Goal: Task Accomplishment & Management: Use online tool/utility

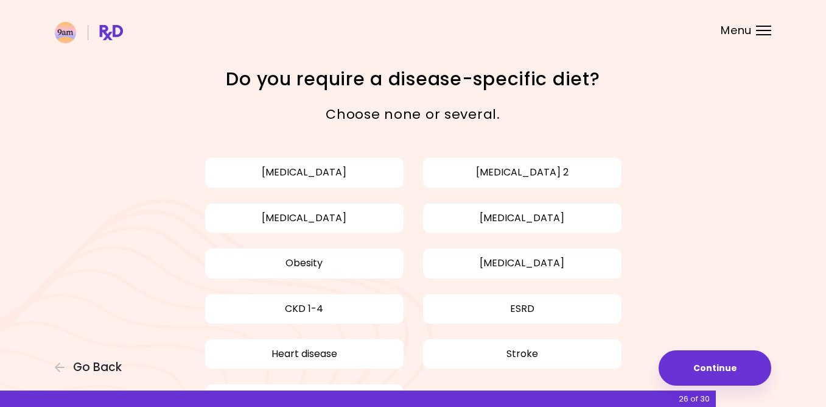
click at [763, 29] on div "Menu" at bounding box center [763, 31] width 15 height 10
click at [458, 218] on button "[MEDICAL_DATA]" at bounding box center [523, 218] width 200 height 30
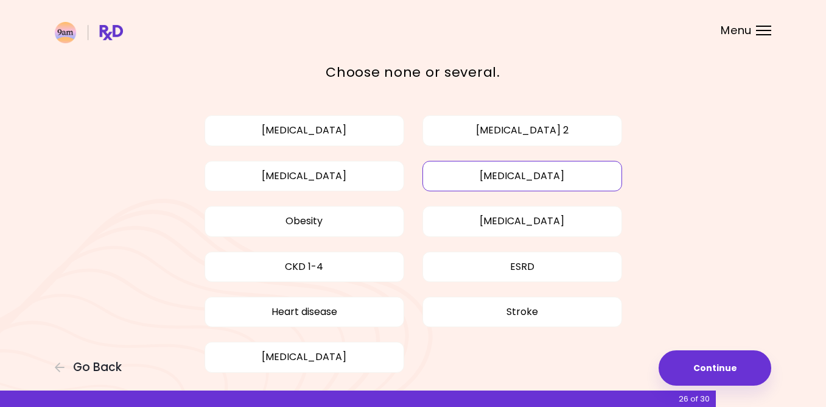
scroll to position [96, 0]
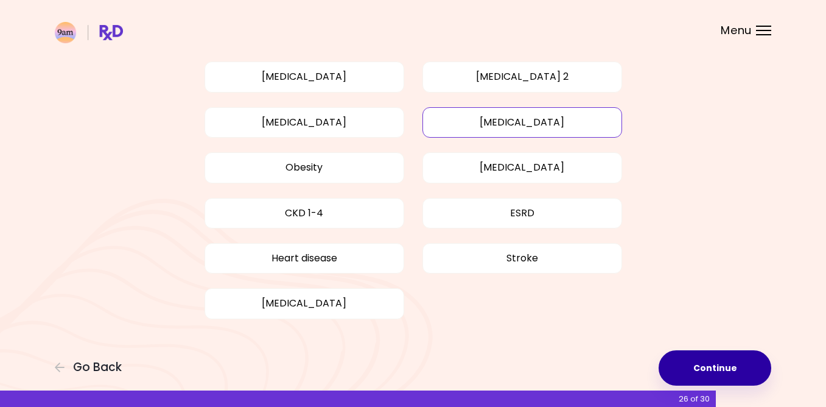
click at [718, 371] on button "Continue" at bounding box center [715, 367] width 113 height 35
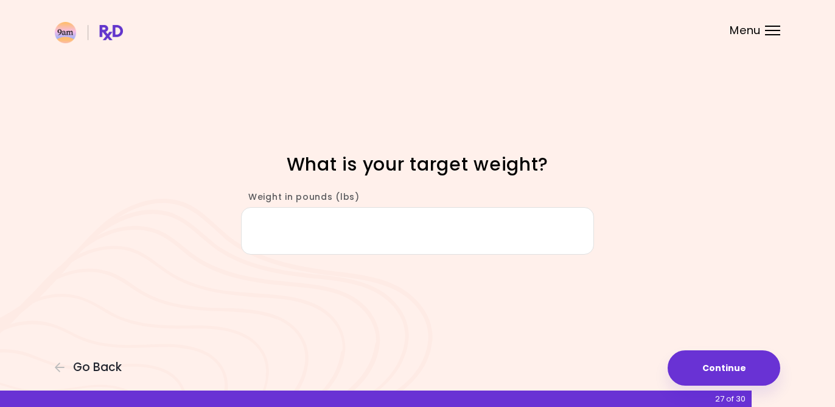
click at [304, 236] on input "Weight in pounds (lbs)" at bounding box center [417, 230] width 353 height 47
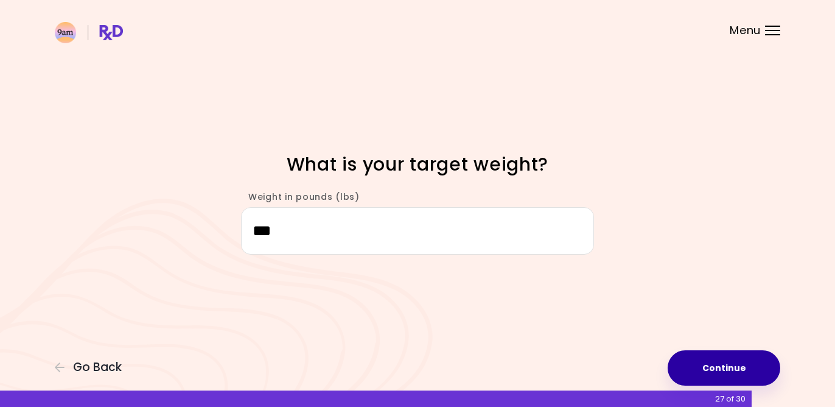
type input "***"
click at [735, 367] on button "Continue" at bounding box center [724, 367] width 113 height 35
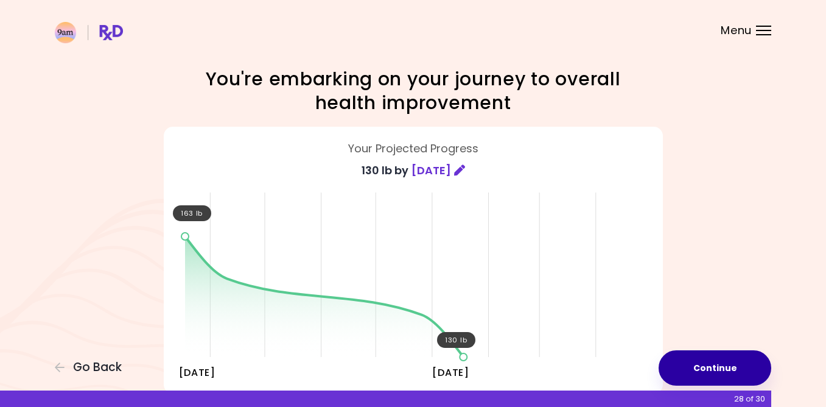
click at [722, 360] on button "Continue" at bounding box center [715, 367] width 113 height 35
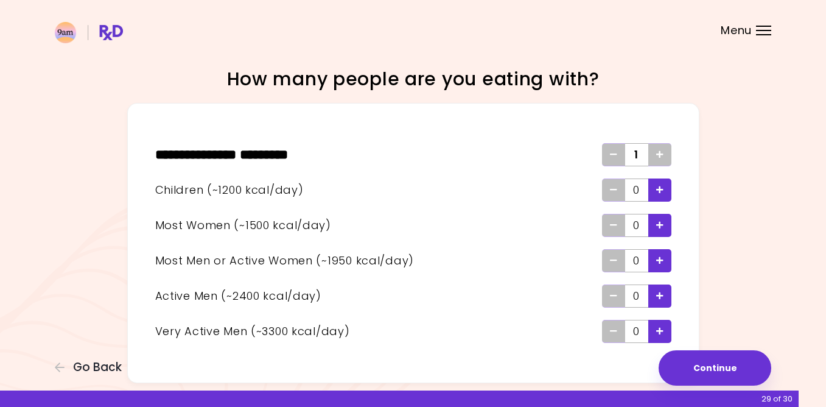
click at [661, 259] on icon "Add - Man or Active Woman" at bounding box center [659, 260] width 7 height 8
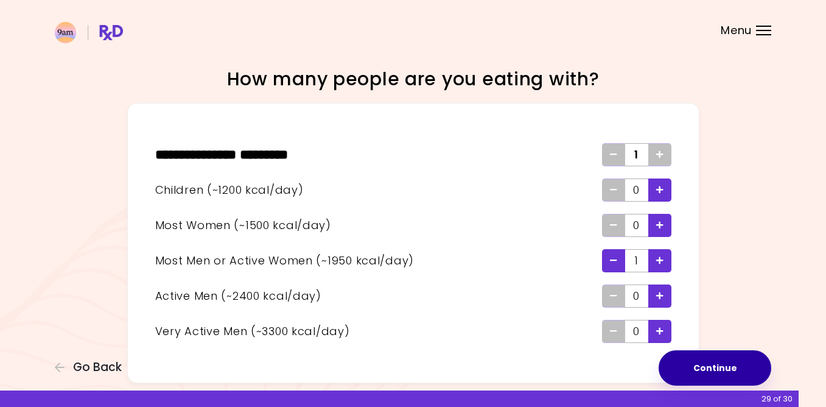
click at [720, 367] on button "Continue" at bounding box center [715, 367] width 113 height 35
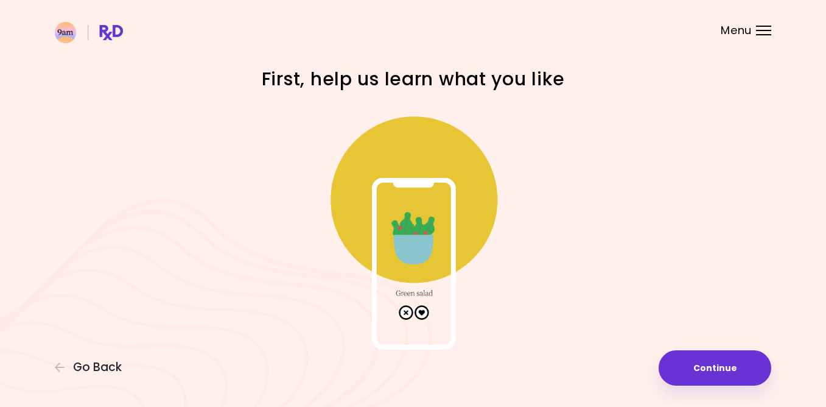
click at [422, 309] on img at bounding box center [414, 228] width 244 height 244
click at [423, 314] on img at bounding box center [414, 228] width 244 height 244
click at [421, 240] on img at bounding box center [414, 228] width 244 height 244
click at [424, 311] on img at bounding box center [414, 228] width 244 height 244
click at [422, 311] on img at bounding box center [414, 228] width 244 height 244
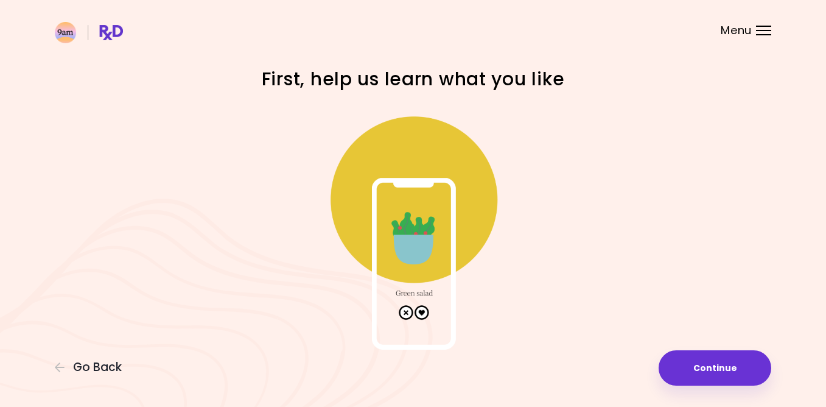
click at [434, 173] on img at bounding box center [414, 228] width 244 height 244
click at [711, 363] on button "Continue" at bounding box center [715, 367] width 113 height 35
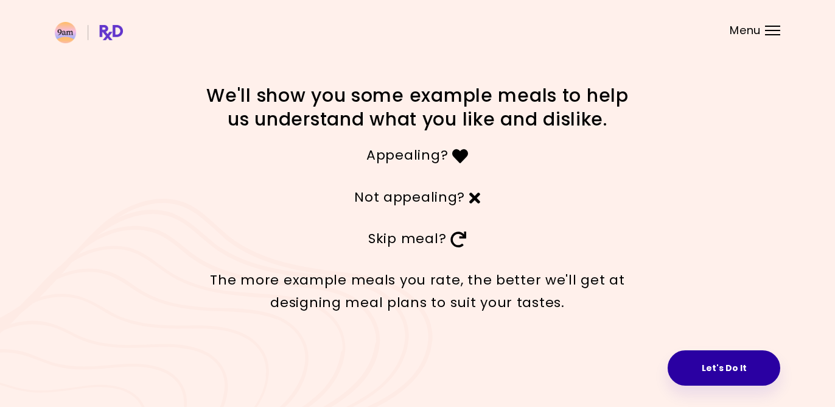
click at [734, 369] on button "Let's Do It" at bounding box center [724, 367] width 113 height 35
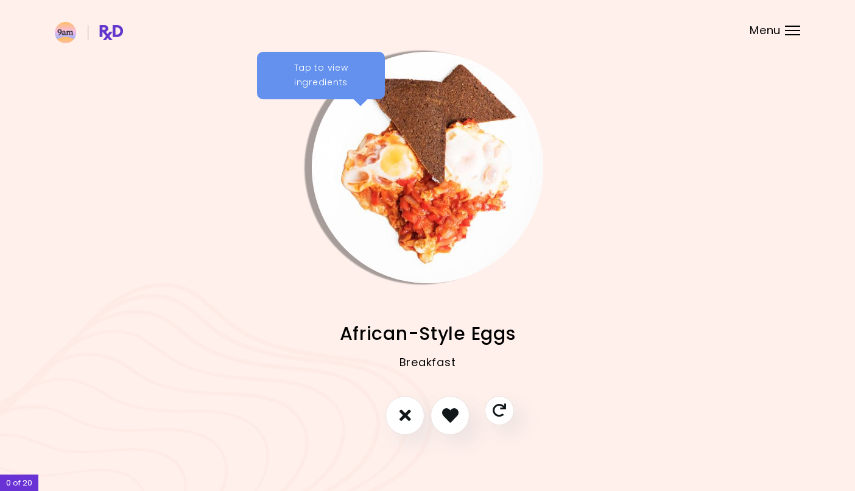
click at [478, 154] on img "Info - African-Style Eggs" at bounding box center [427, 167] width 231 height 231
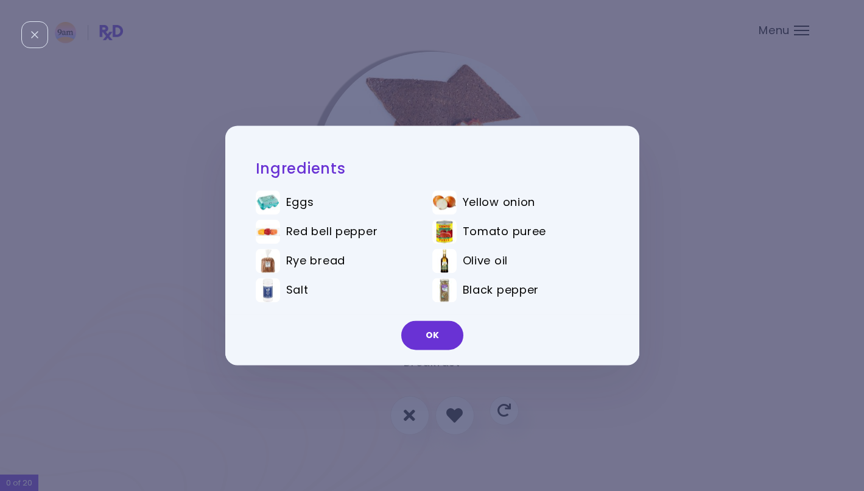
click at [269, 201] on img at bounding box center [268, 203] width 24 height 24
click at [437, 336] on button "OK" at bounding box center [432, 335] width 62 height 29
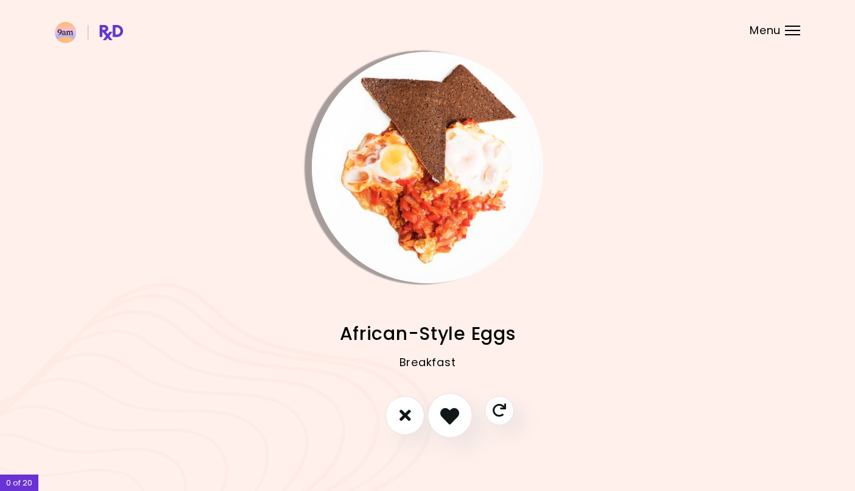
click at [448, 406] on icon "I like this recipe" at bounding box center [449, 414] width 19 height 19
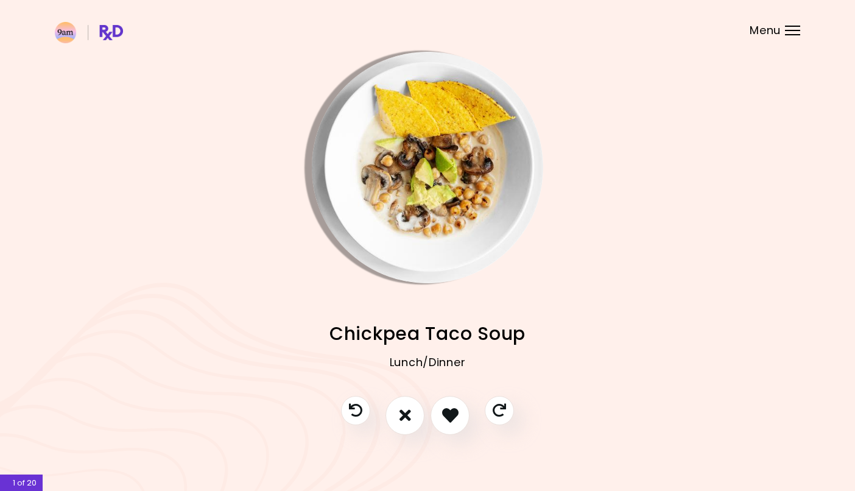
click at [440, 144] on img "Info - Chickpea Taco Soup" at bounding box center [427, 167] width 231 height 231
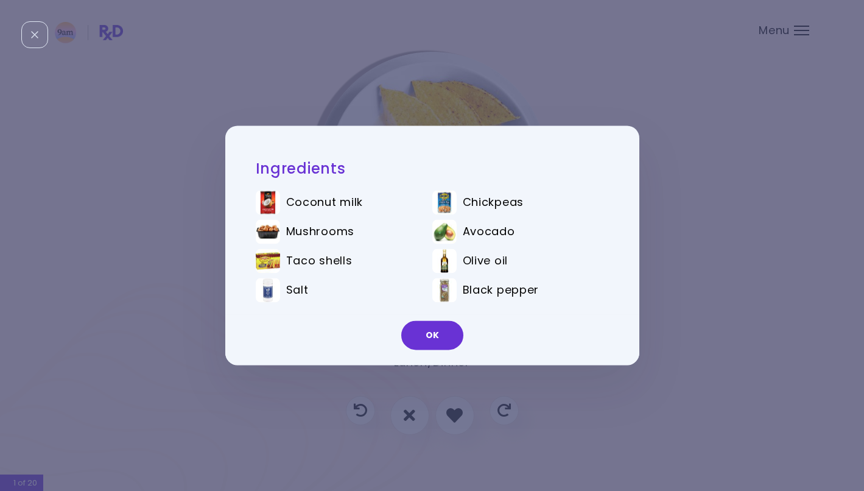
click at [435, 340] on button "OK" at bounding box center [432, 335] width 62 height 29
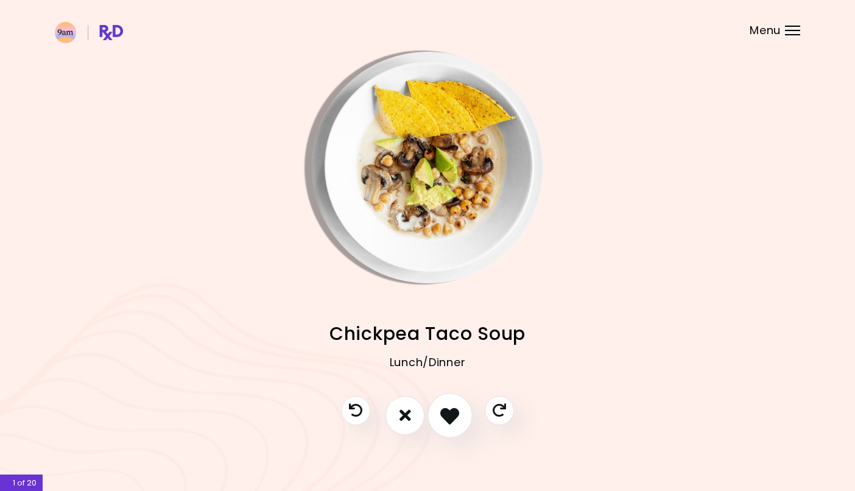
drag, startPoint x: 447, startPoint y: 413, endPoint x: 454, endPoint y: 406, distance: 9.5
click at [447, 406] on icon "I like this recipe" at bounding box center [449, 414] width 19 height 19
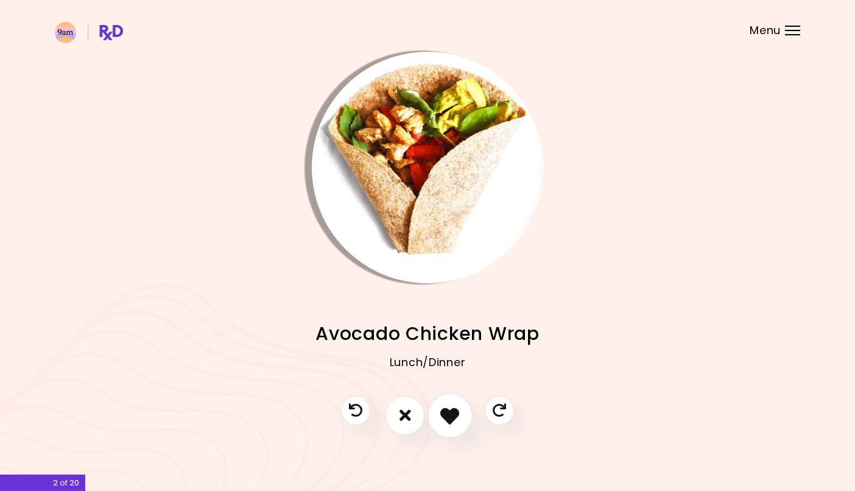
click at [448, 406] on icon "I like this recipe" at bounding box center [449, 414] width 19 height 19
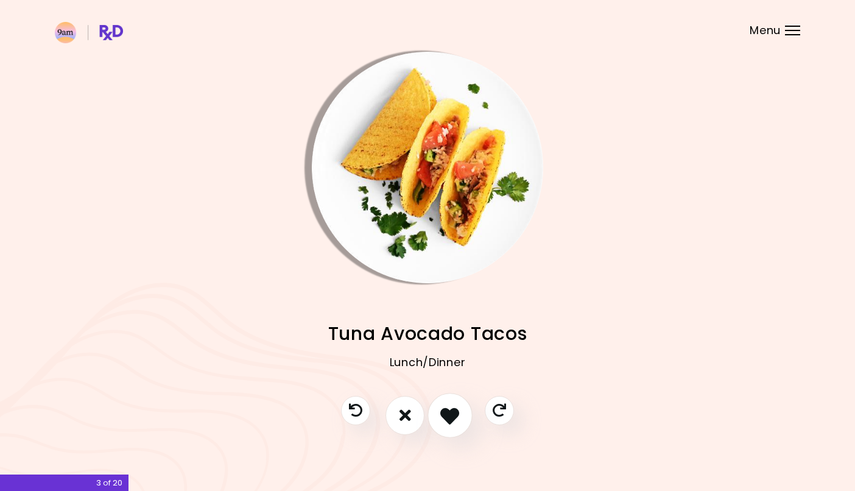
click at [449, 406] on icon "I like this recipe" at bounding box center [449, 414] width 19 height 19
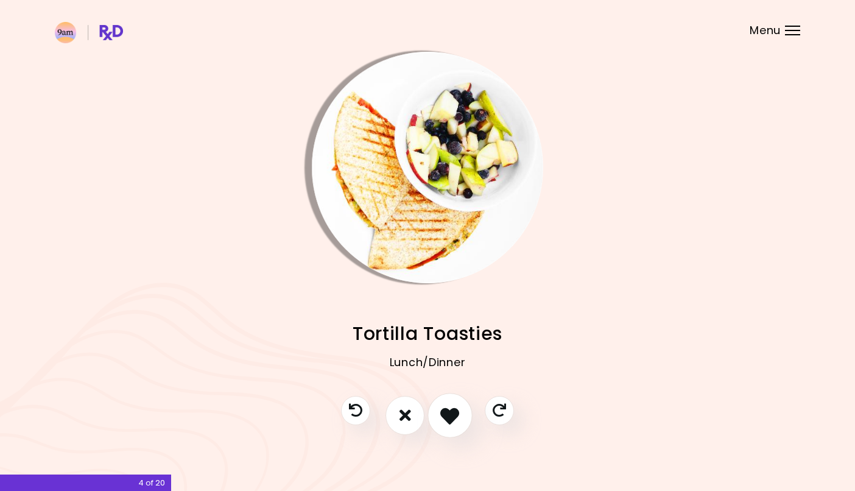
click at [447, 406] on icon "I like this recipe" at bounding box center [449, 414] width 19 height 19
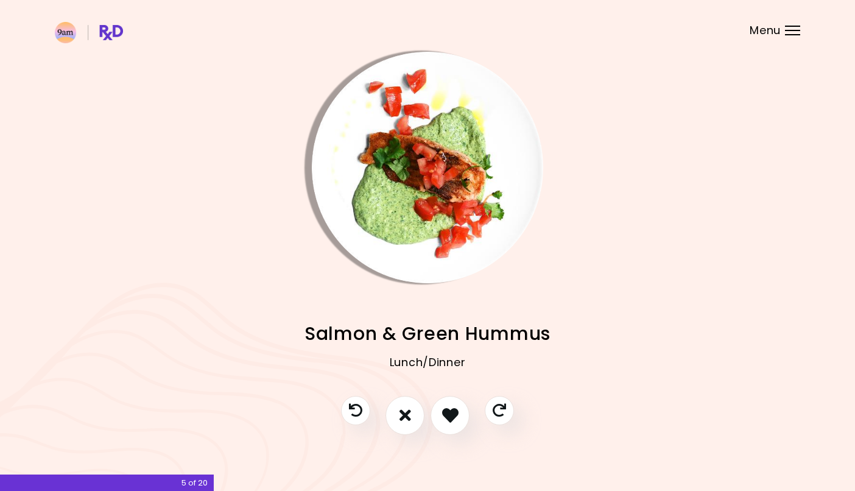
click at [427, 155] on img "Info - Salmon & Green Hummus" at bounding box center [427, 167] width 231 height 231
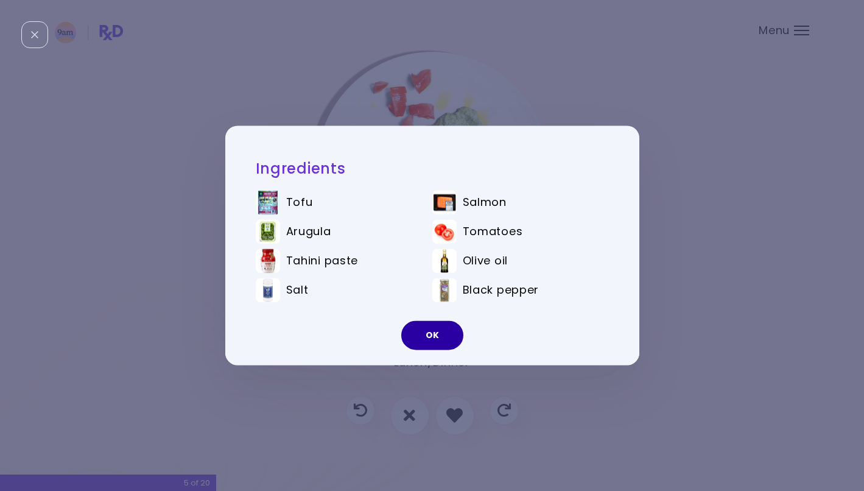
click at [441, 337] on button "OK" at bounding box center [432, 335] width 62 height 29
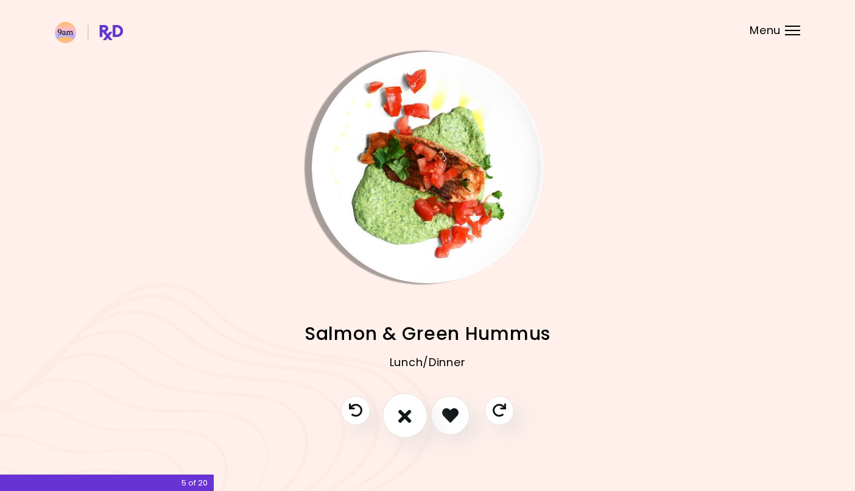
click at [404, 406] on icon "I don't like this recipe" at bounding box center [404, 414] width 13 height 19
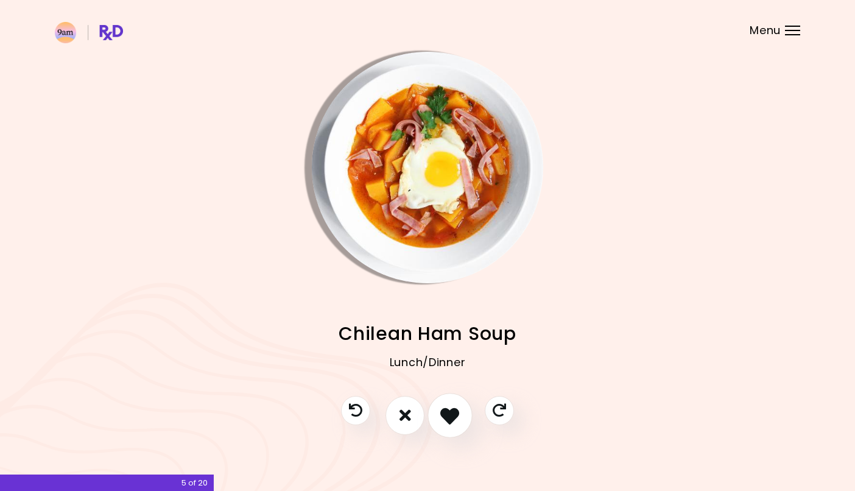
click at [451, 406] on icon "I like this recipe" at bounding box center [449, 414] width 19 height 19
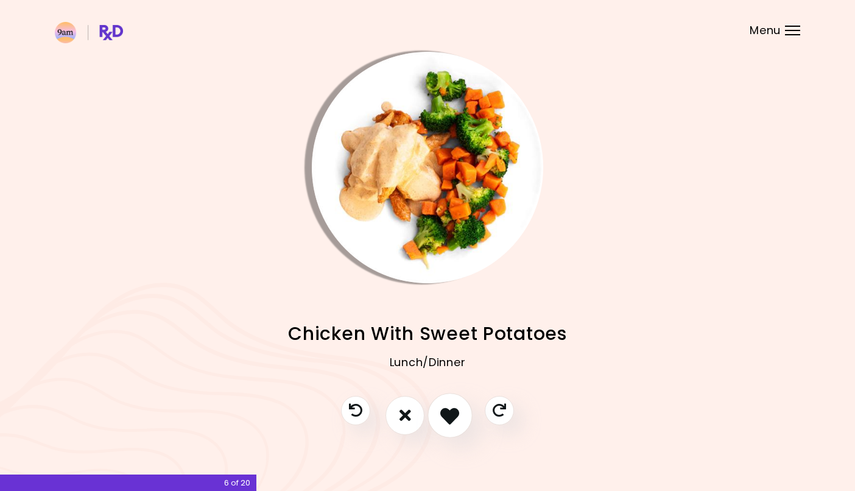
click at [452, 406] on icon "I like this recipe" at bounding box center [449, 414] width 19 height 19
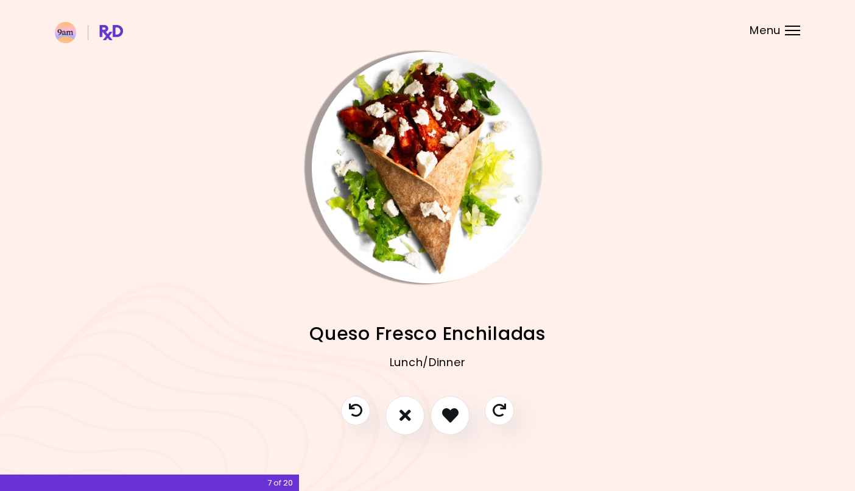
click at [424, 174] on img "Info - Queso Fresco Enchiladas" at bounding box center [427, 167] width 231 height 231
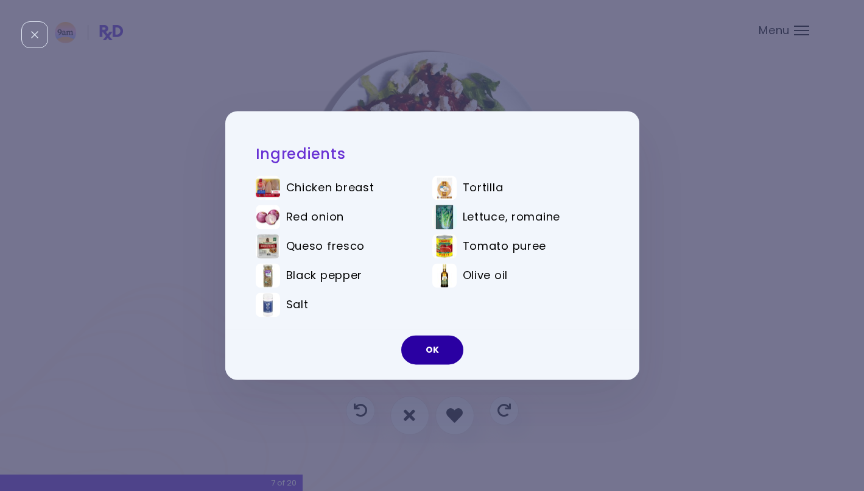
click at [429, 348] on button "OK" at bounding box center [432, 349] width 62 height 29
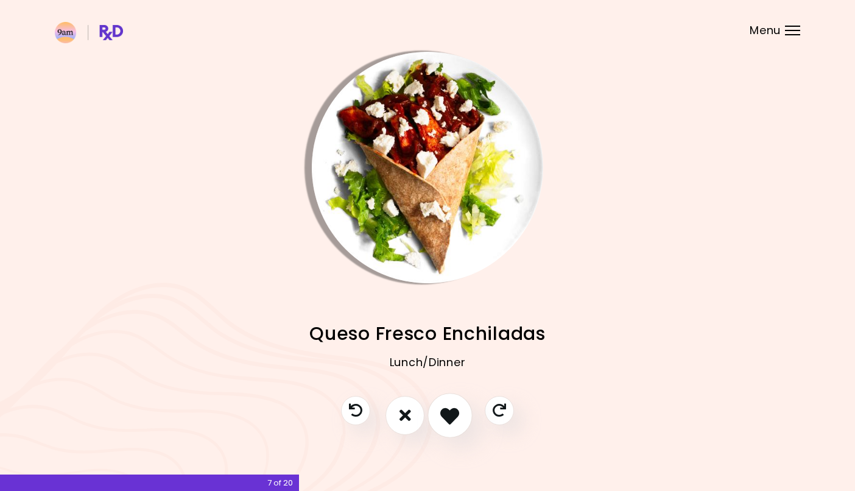
click at [448, 406] on icon "I like this recipe" at bounding box center [449, 414] width 19 height 19
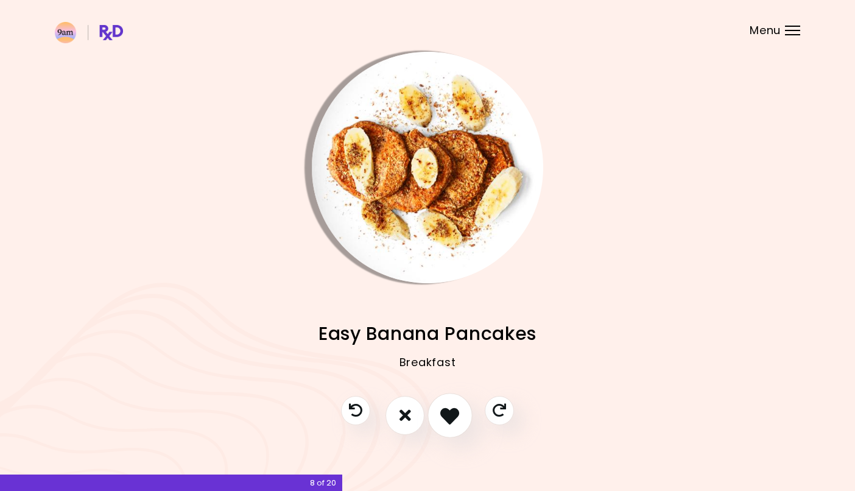
click at [454, 406] on icon "I like this recipe" at bounding box center [449, 414] width 19 height 19
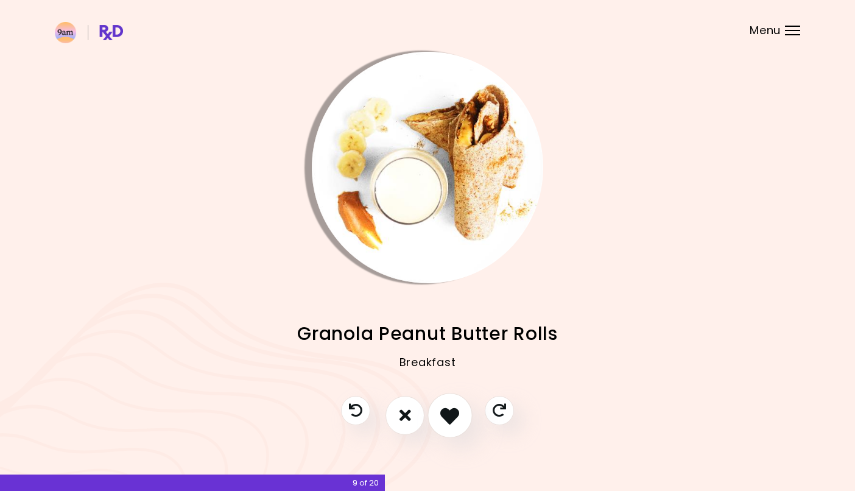
click at [453, 406] on icon "I like this recipe" at bounding box center [449, 414] width 19 height 19
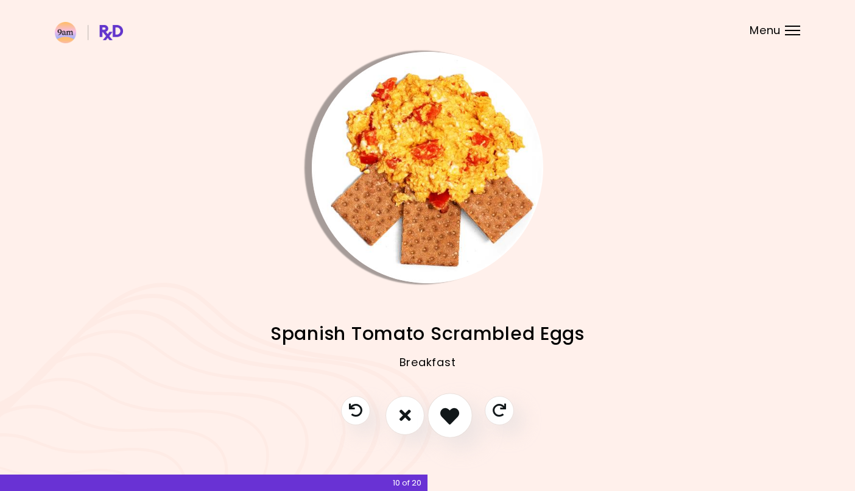
click at [454, 406] on icon "I like this recipe" at bounding box center [449, 414] width 19 height 19
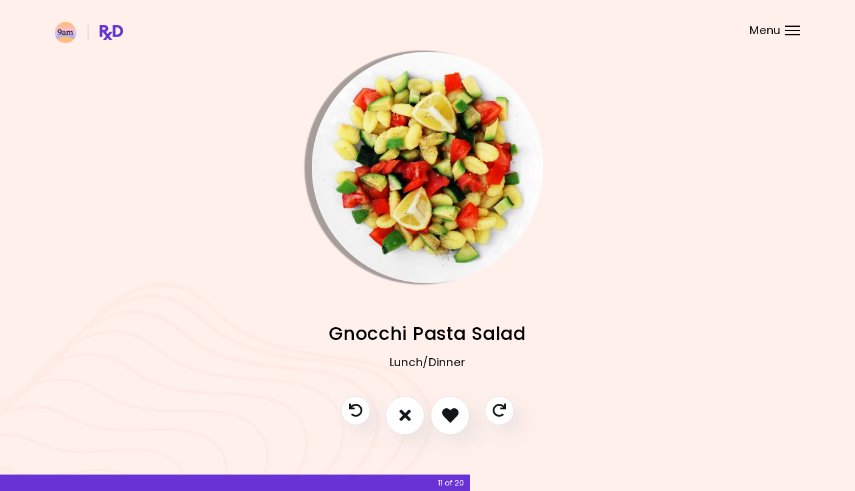
click at [423, 173] on img "Info - Gnocchi Pasta Salad" at bounding box center [427, 167] width 231 height 231
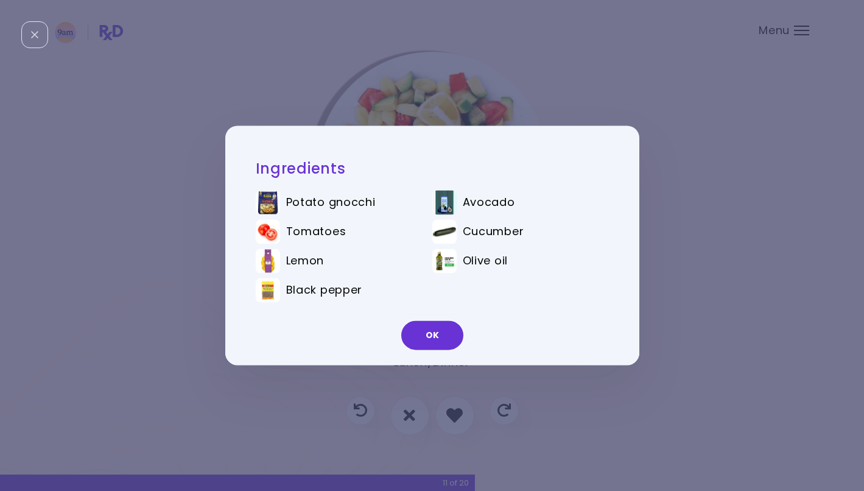
drag, startPoint x: 434, startPoint y: 329, endPoint x: 443, endPoint y: 335, distance: 11.3
click at [434, 329] on button "OK" at bounding box center [432, 335] width 62 height 29
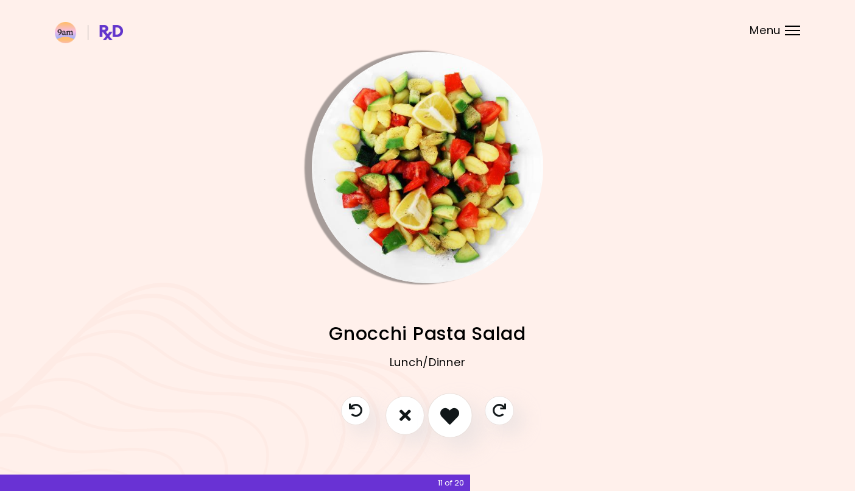
click at [447, 406] on icon "I like this recipe" at bounding box center [449, 414] width 19 height 19
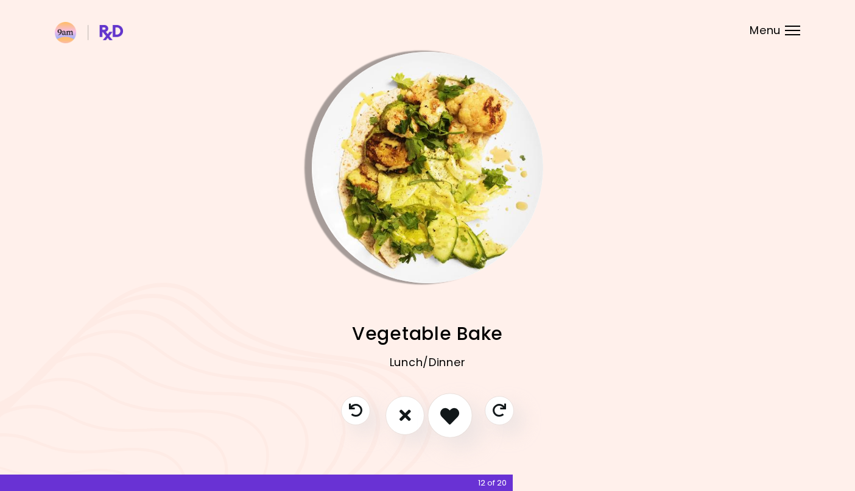
click at [452, 406] on icon "I like this recipe" at bounding box center [449, 414] width 19 height 19
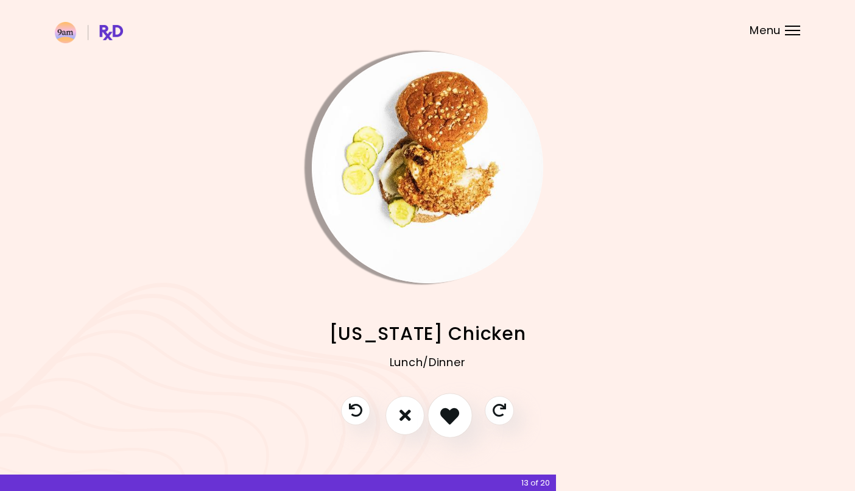
click at [452, 406] on icon "I like this recipe" at bounding box center [449, 414] width 19 height 19
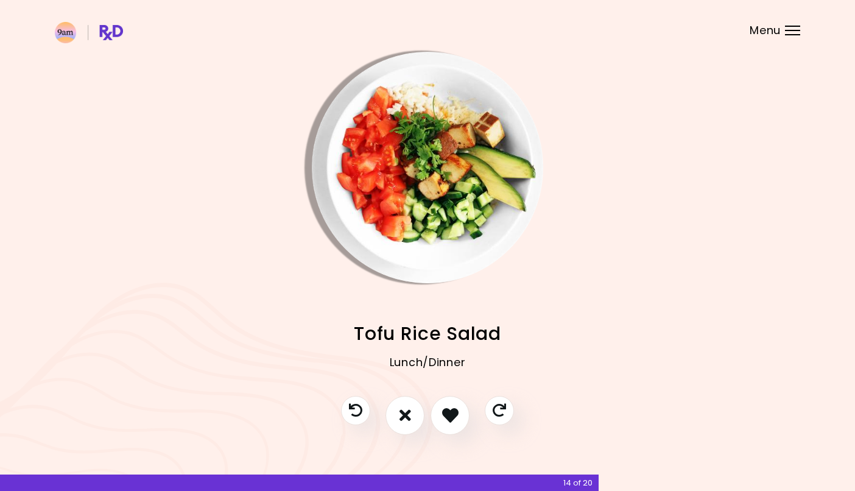
click at [414, 177] on img "Info - Tofu Rice Salad" at bounding box center [427, 167] width 231 height 231
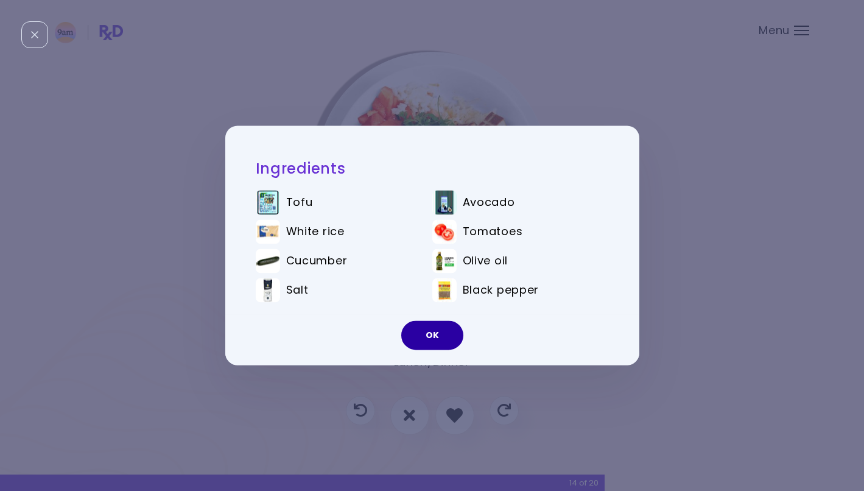
click at [434, 336] on button "OK" at bounding box center [432, 335] width 62 height 29
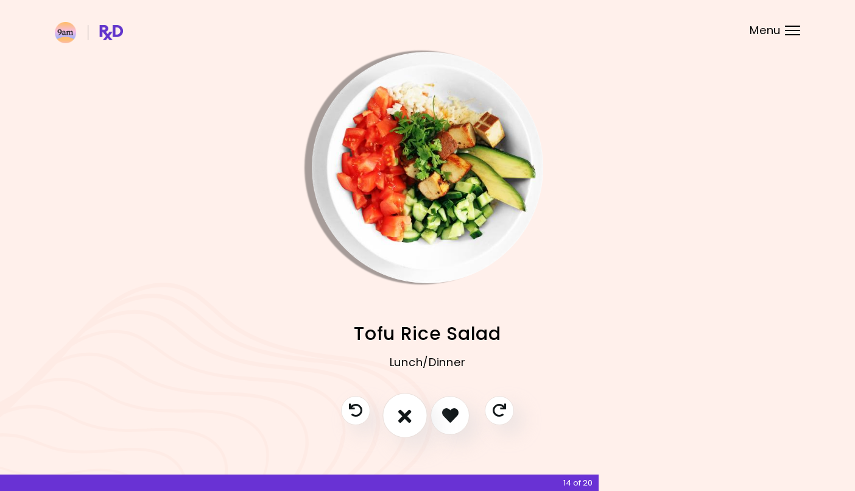
click at [405, 406] on icon "I don't like this recipe" at bounding box center [404, 414] width 13 height 19
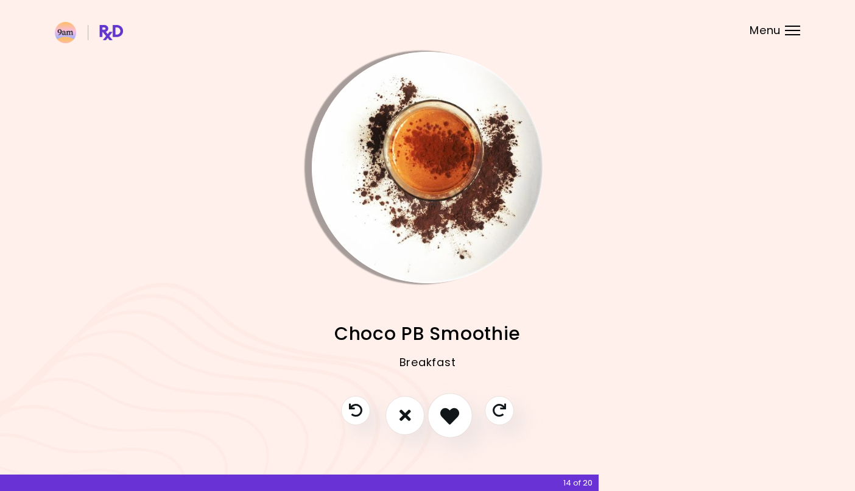
click at [452, 406] on icon "I like this recipe" at bounding box center [449, 414] width 19 height 19
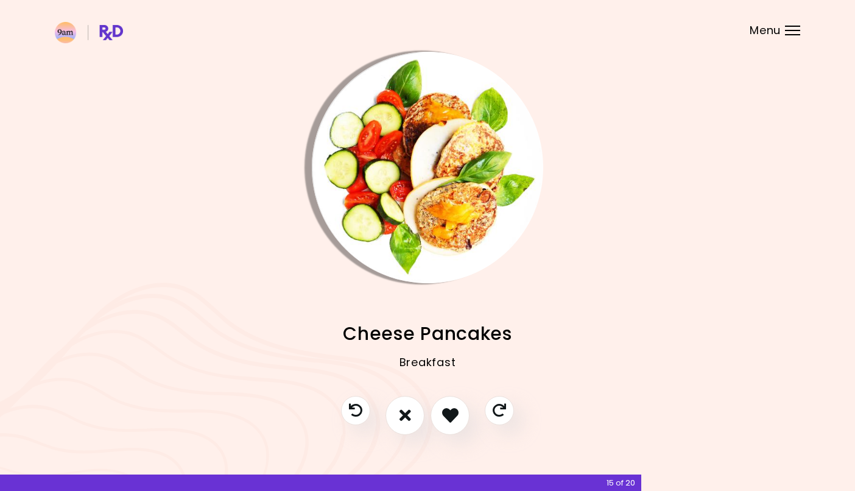
click at [458, 156] on img "Info - Cheese Pancakes" at bounding box center [427, 167] width 231 height 231
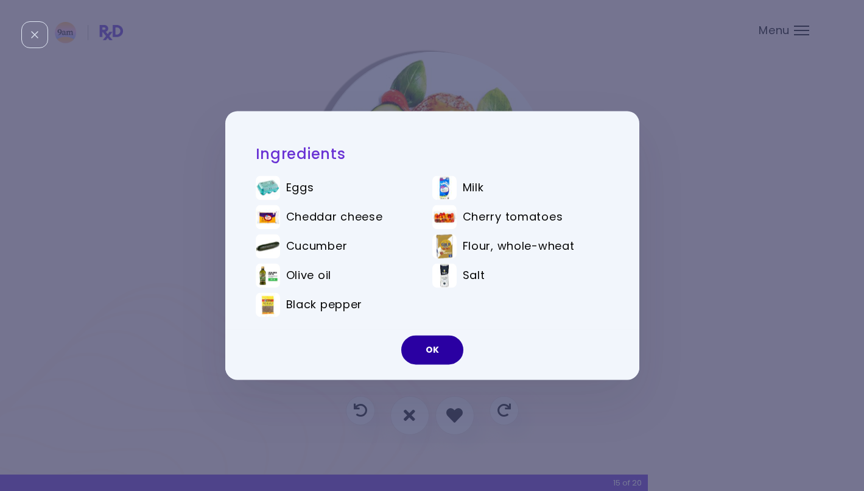
click at [437, 351] on button "OK" at bounding box center [432, 349] width 62 height 29
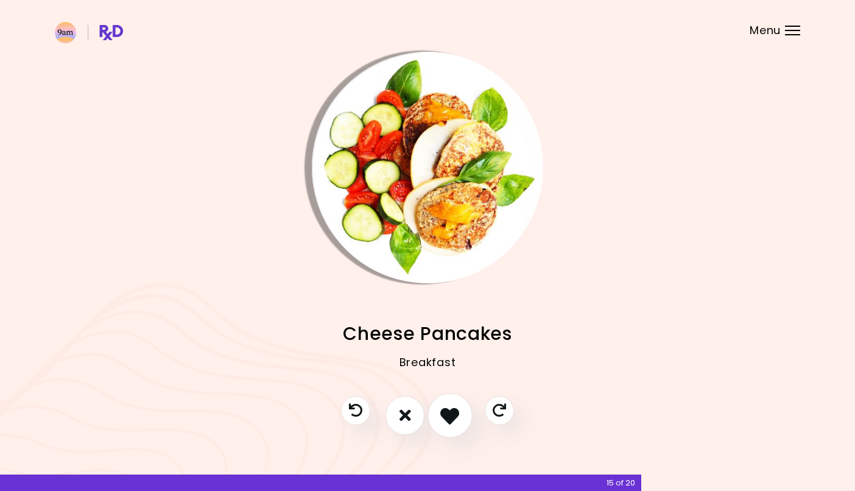
click at [449, 406] on icon "I like this recipe" at bounding box center [449, 414] width 19 height 19
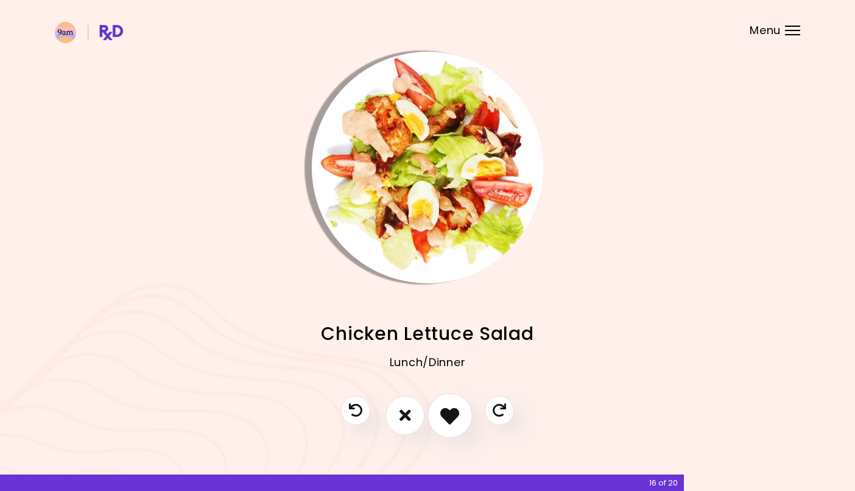
click at [451, 406] on icon "I like this recipe" at bounding box center [449, 414] width 19 height 19
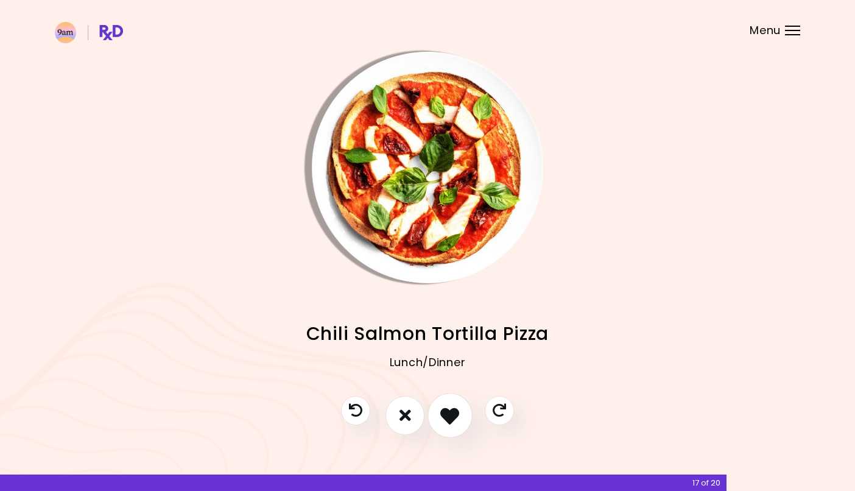
click at [443, 406] on icon "I like this recipe" at bounding box center [449, 414] width 19 height 19
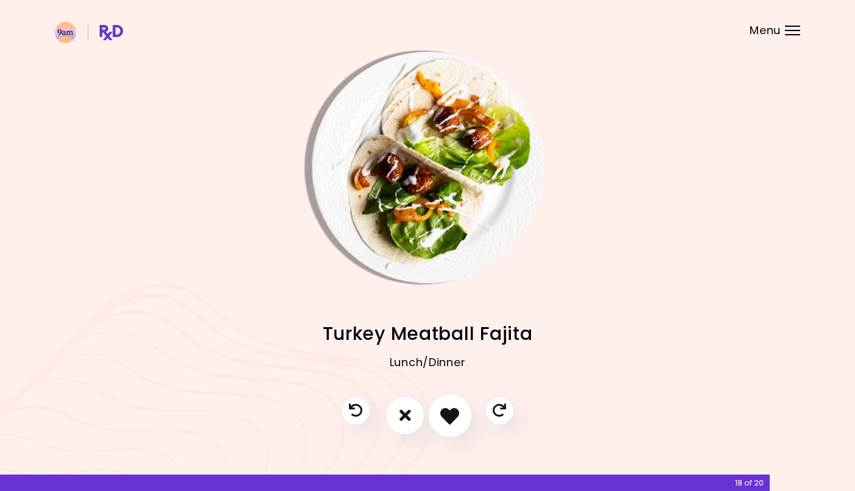
click at [452, 406] on icon "I like this recipe" at bounding box center [449, 414] width 19 height 19
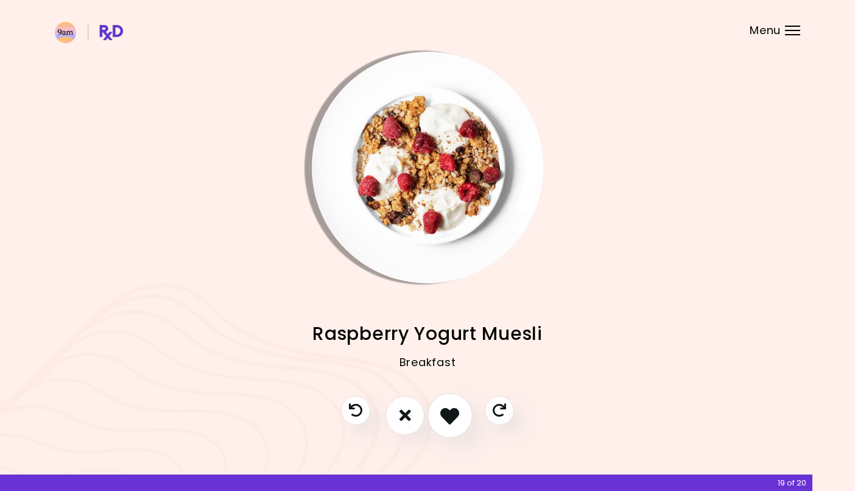
click at [450, 406] on icon "I like this recipe" at bounding box center [449, 414] width 19 height 19
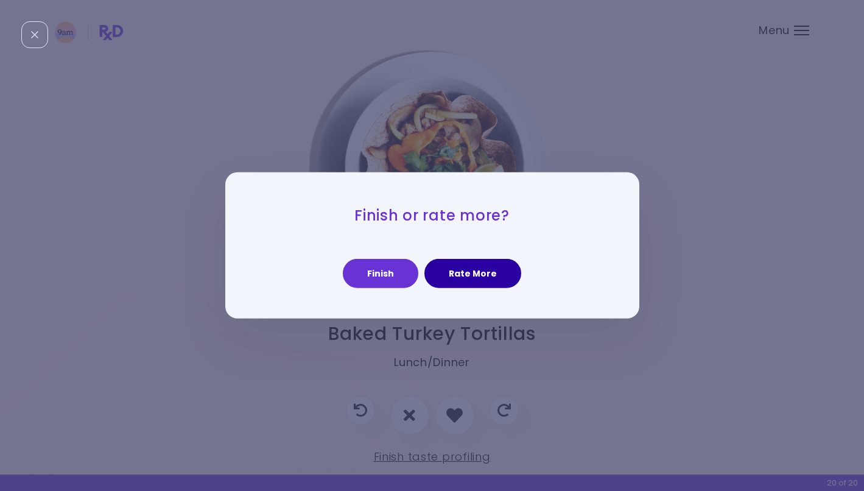
click at [477, 273] on button "Rate More" at bounding box center [472, 273] width 97 height 29
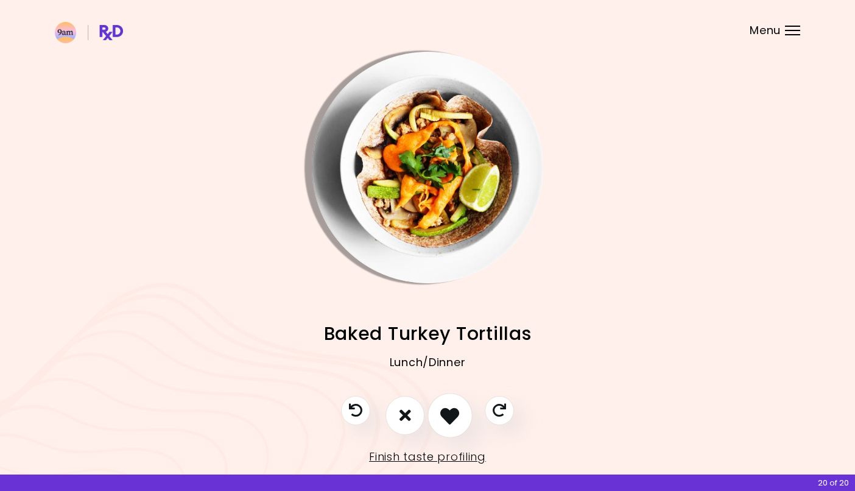
click at [450, 406] on icon "I like this recipe" at bounding box center [449, 414] width 19 height 19
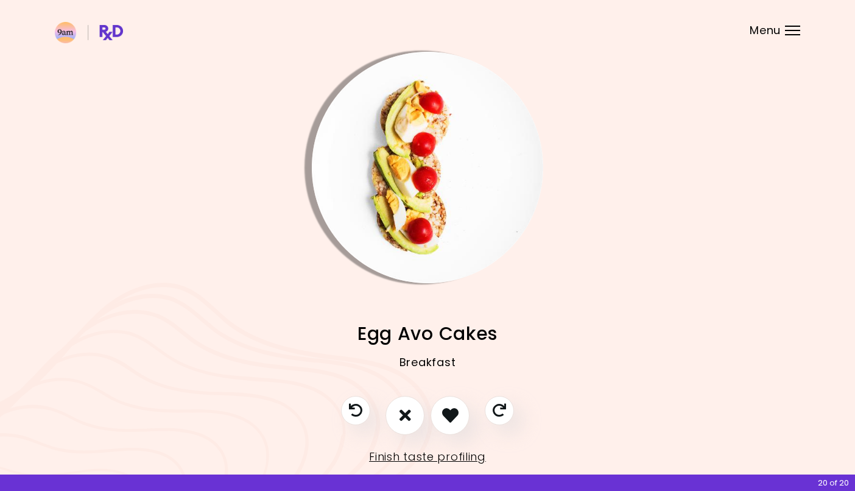
click at [419, 193] on img "Info - Egg Avo Cakes" at bounding box center [427, 167] width 231 height 231
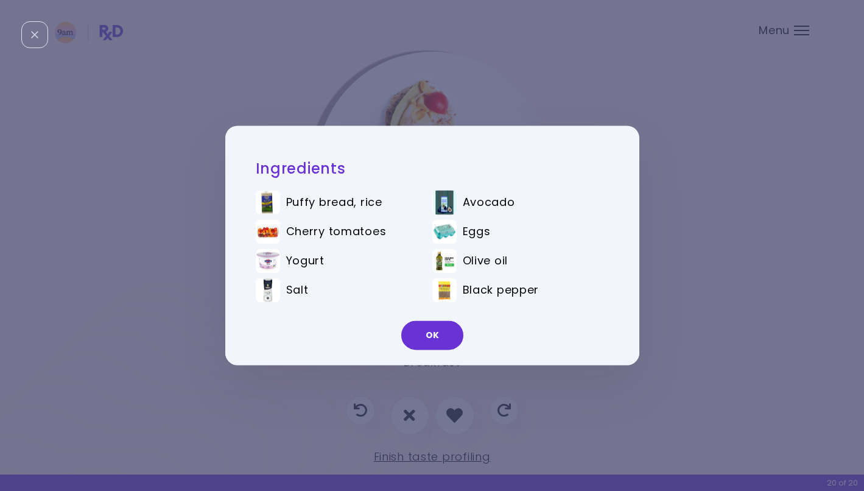
click at [439, 338] on button "OK" at bounding box center [432, 335] width 62 height 29
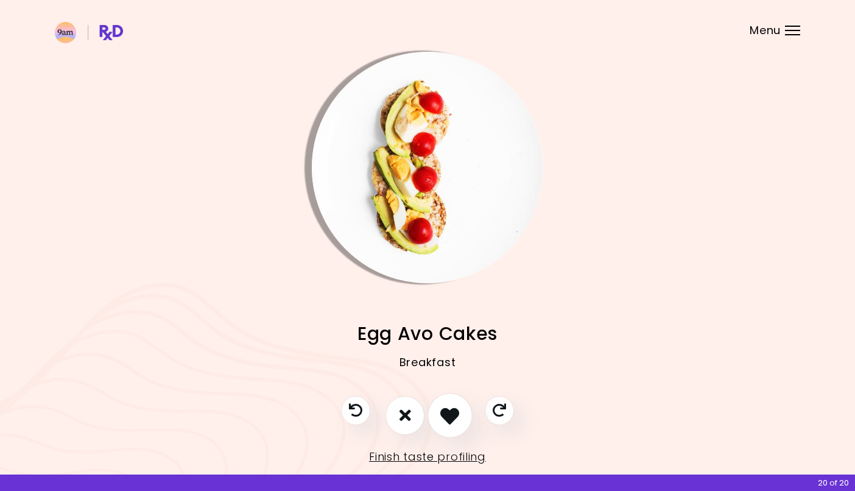
click at [451, 406] on icon "I like this recipe" at bounding box center [449, 414] width 19 height 19
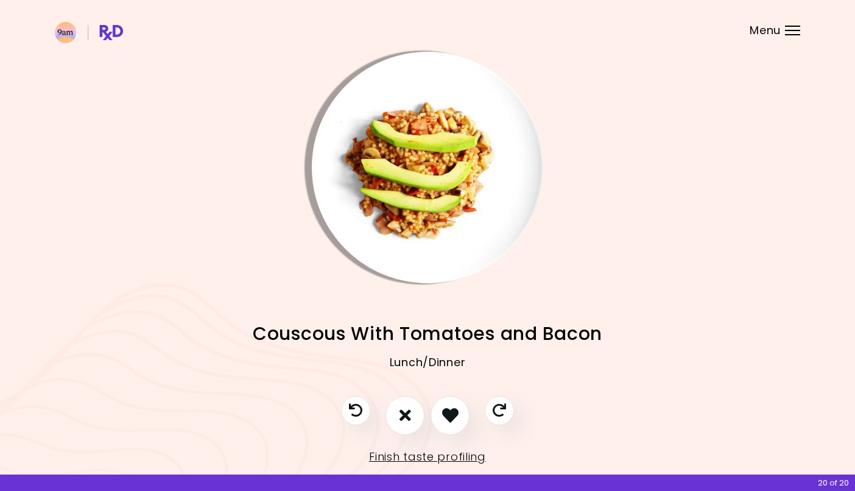
click at [420, 181] on img "Info - Couscous With Tomatoes and Bacon" at bounding box center [427, 167] width 231 height 231
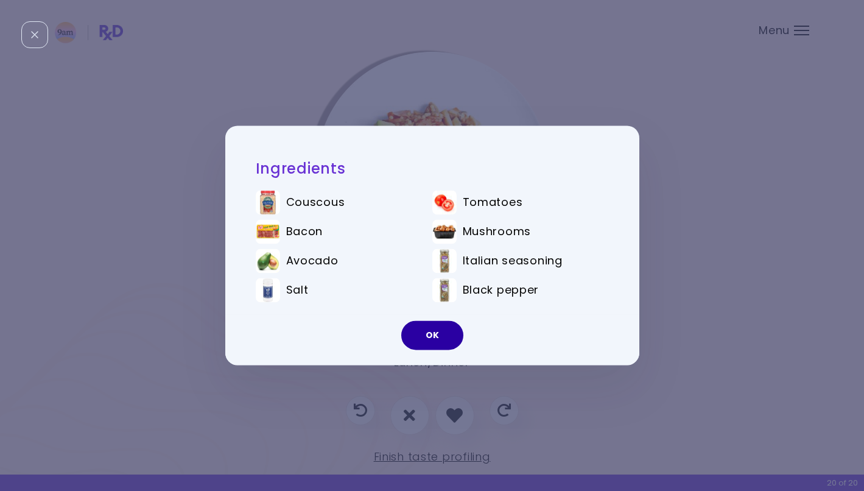
click at [438, 339] on button "OK" at bounding box center [432, 335] width 62 height 29
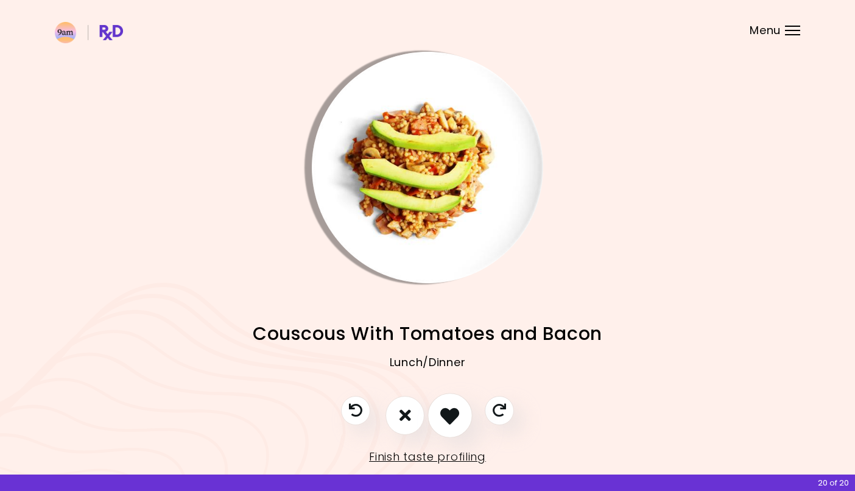
click at [452, 406] on icon "I like this recipe" at bounding box center [449, 414] width 19 height 19
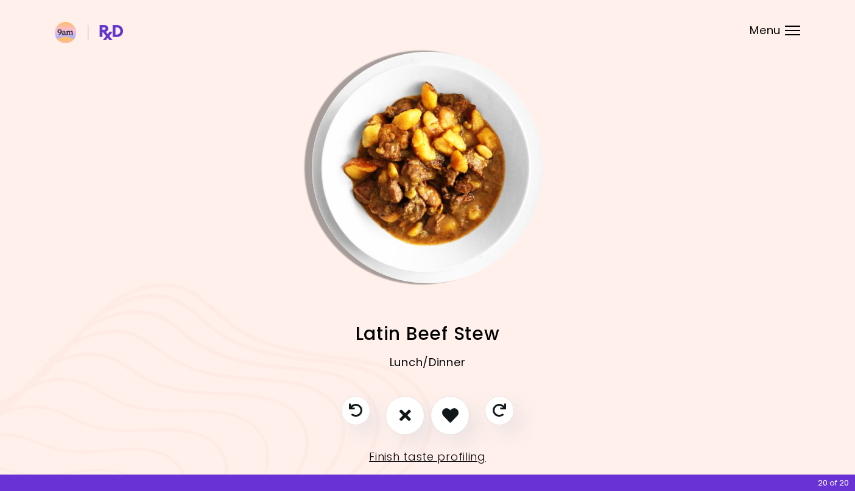
click at [455, 153] on img "Info - Latin Beef Stew" at bounding box center [427, 167] width 231 height 231
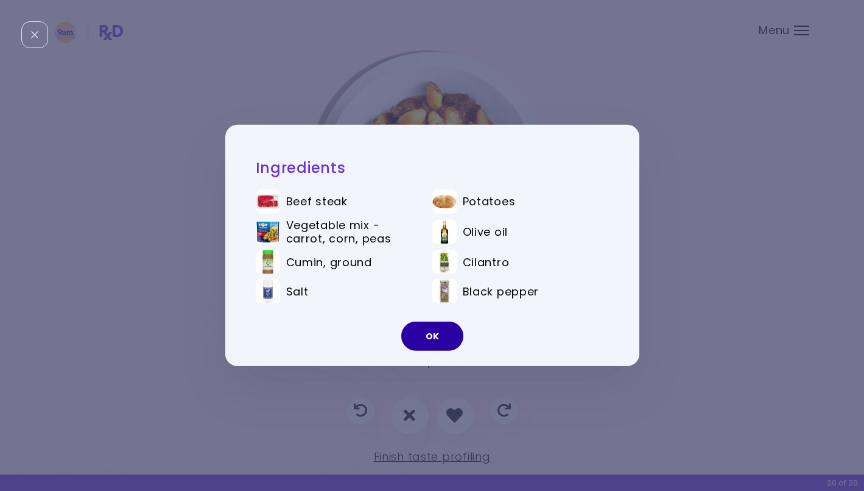
click at [432, 337] on button "OK" at bounding box center [432, 335] width 62 height 29
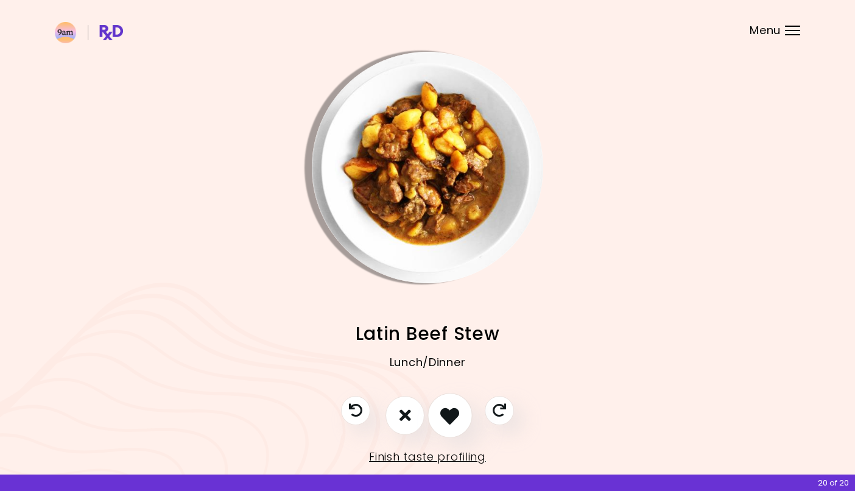
click at [450, 406] on icon "I like this recipe" at bounding box center [449, 414] width 19 height 19
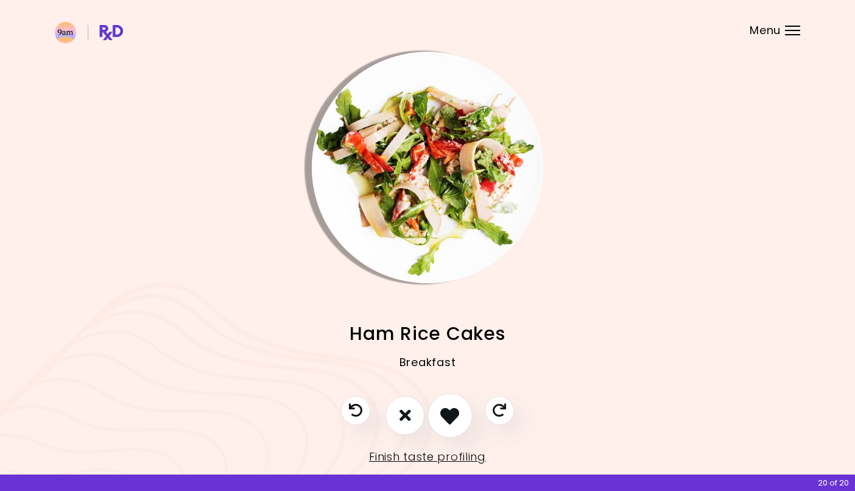
click at [457, 406] on icon "I like this recipe" at bounding box center [449, 414] width 19 height 19
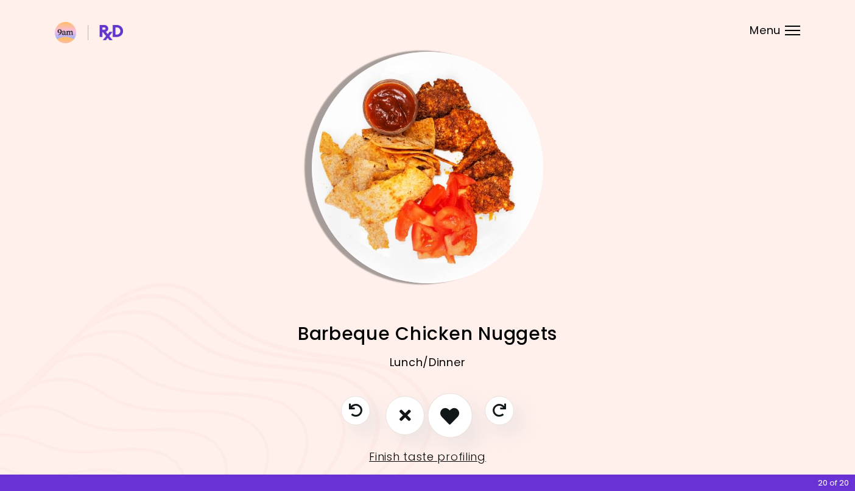
click at [457, 406] on icon "I like this recipe" at bounding box center [449, 414] width 19 height 19
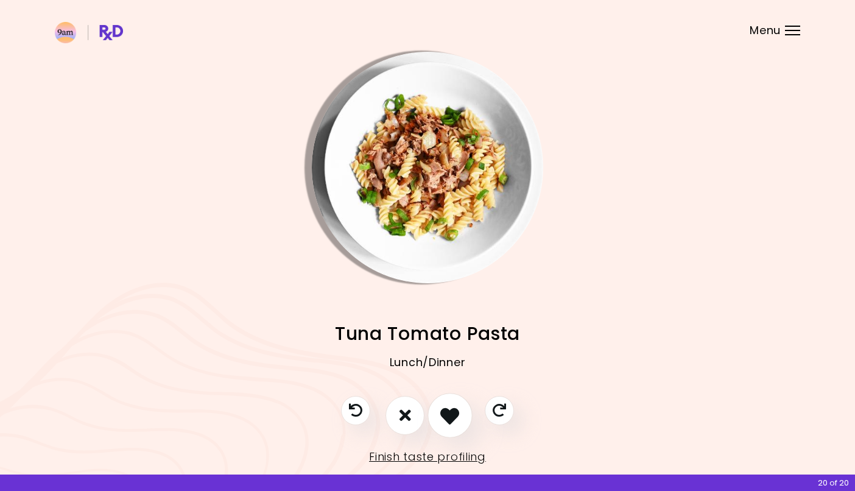
click at [457, 406] on icon "I like this recipe" at bounding box center [449, 414] width 19 height 19
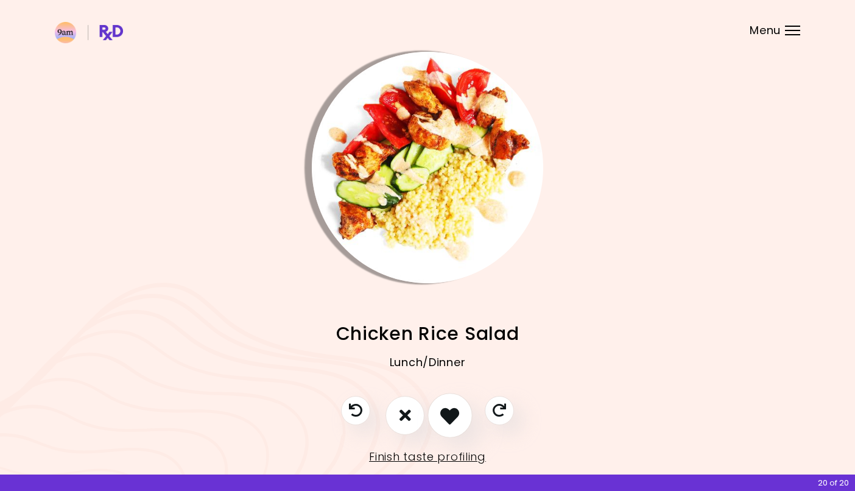
click at [456, 406] on icon "I like this recipe" at bounding box center [449, 414] width 19 height 19
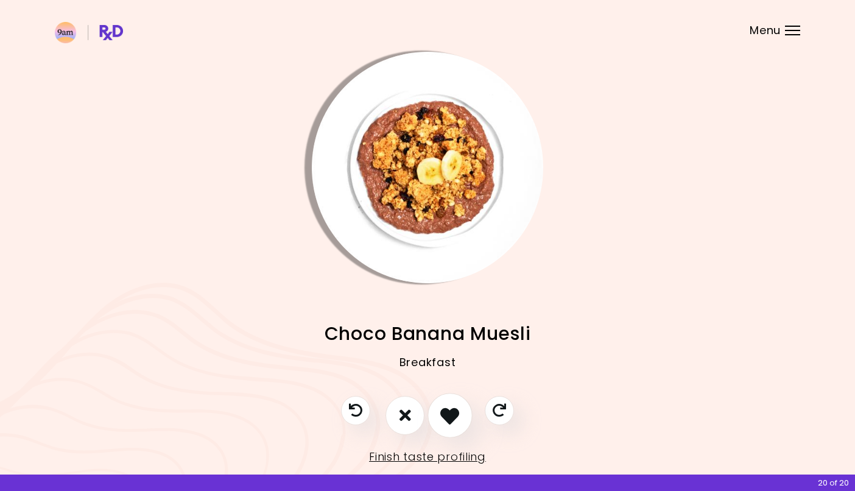
click at [456, 406] on icon "I like this recipe" at bounding box center [449, 414] width 19 height 19
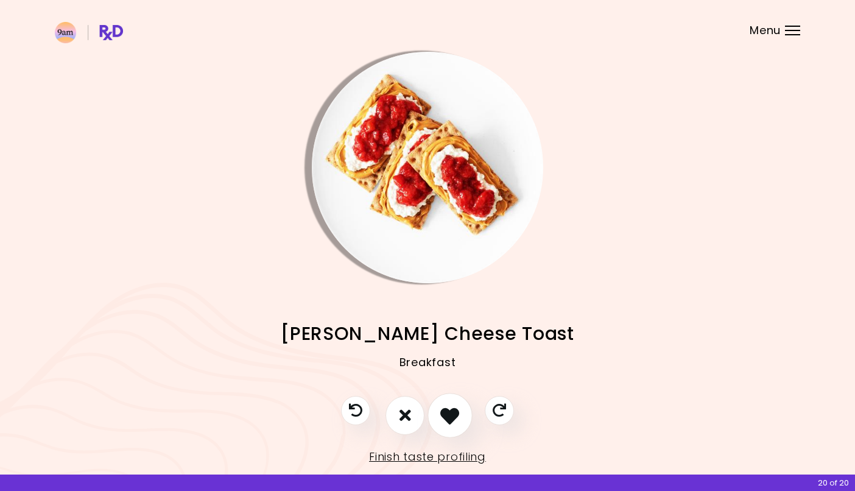
click at [456, 406] on icon "I like this recipe" at bounding box center [449, 414] width 19 height 19
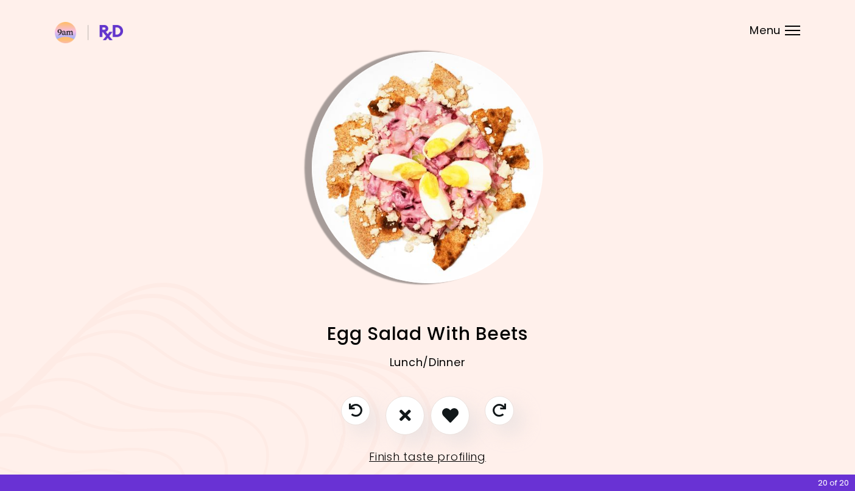
click at [457, 184] on img "Info - Egg Salad With Beets" at bounding box center [427, 167] width 231 height 231
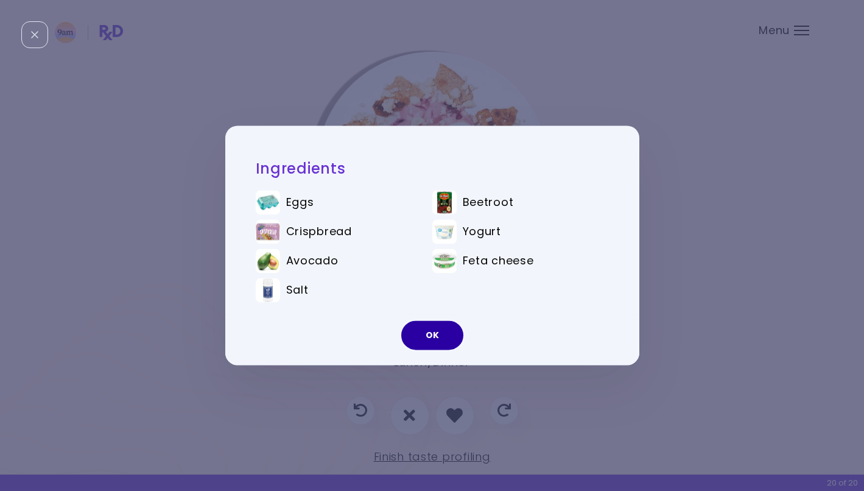
click at [434, 335] on button "OK" at bounding box center [432, 335] width 62 height 29
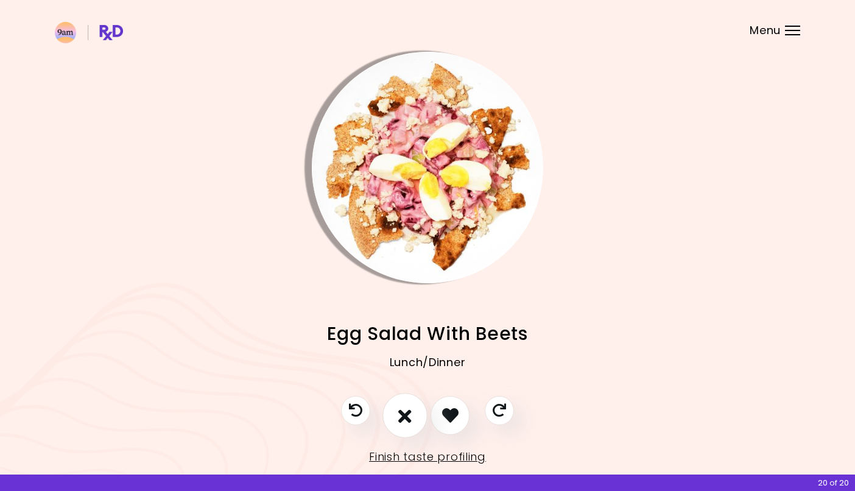
click at [401, 406] on icon "I don't like this recipe" at bounding box center [404, 414] width 13 height 19
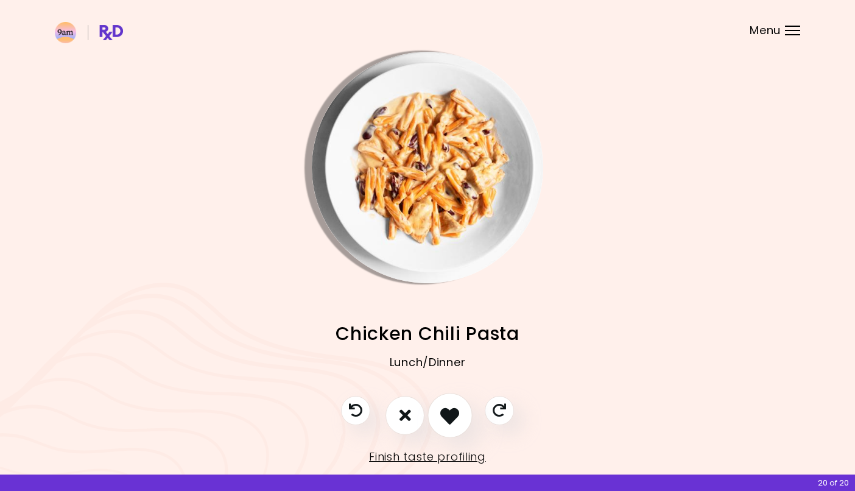
click at [453, 406] on icon "I like this recipe" at bounding box center [449, 414] width 19 height 19
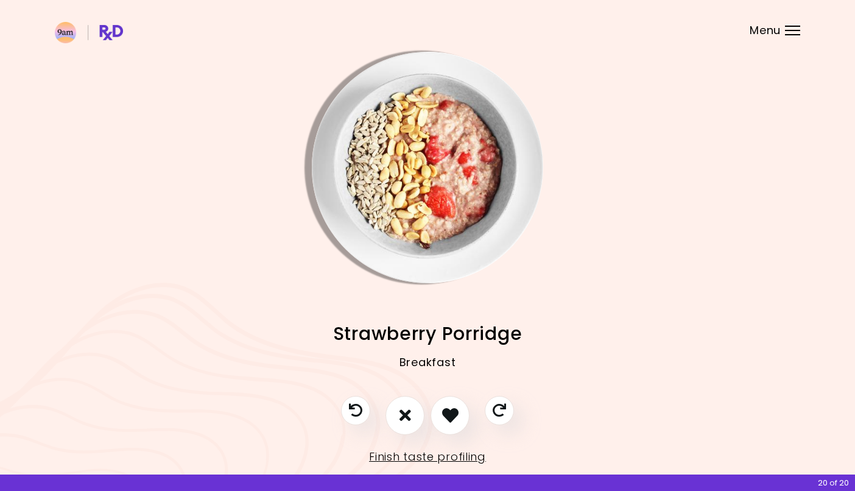
click at [436, 230] on img "Info - Strawberry Porridge" at bounding box center [427, 167] width 231 height 231
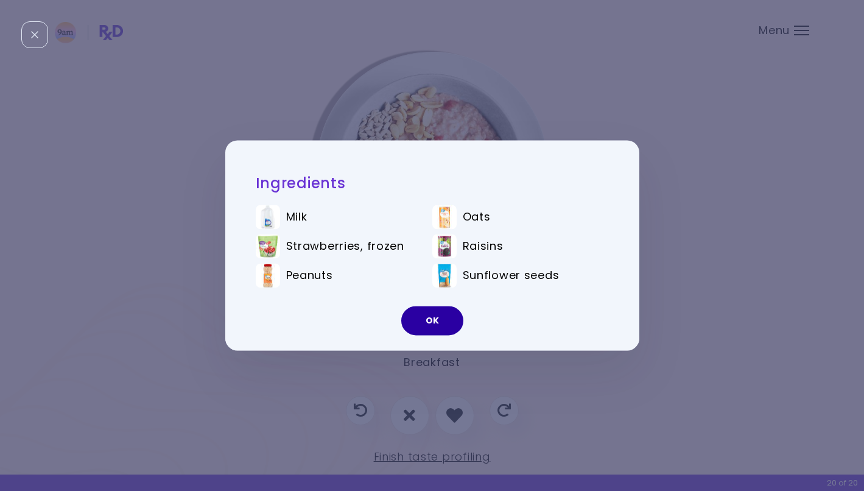
click at [426, 312] on button "OK" at bounding box center [432, 320] width 62 height 29
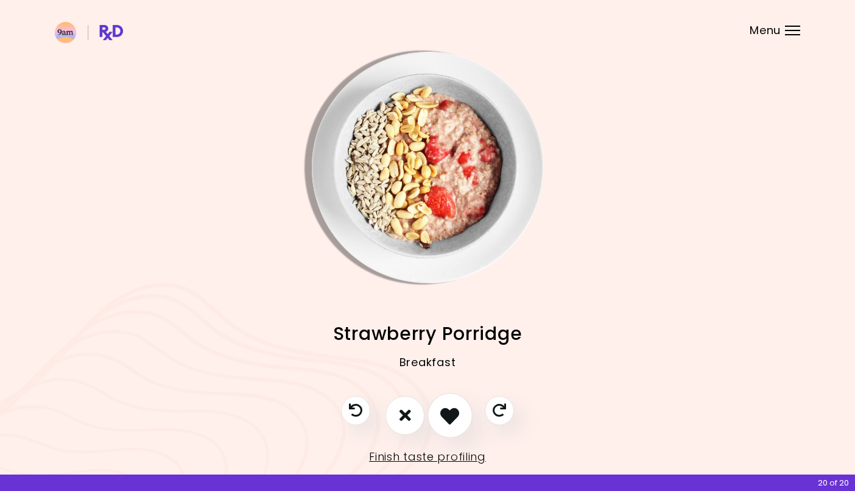
click at [448, 406] on icon "I like this recipe" at bounding box center [449, 414] width 19 height 19
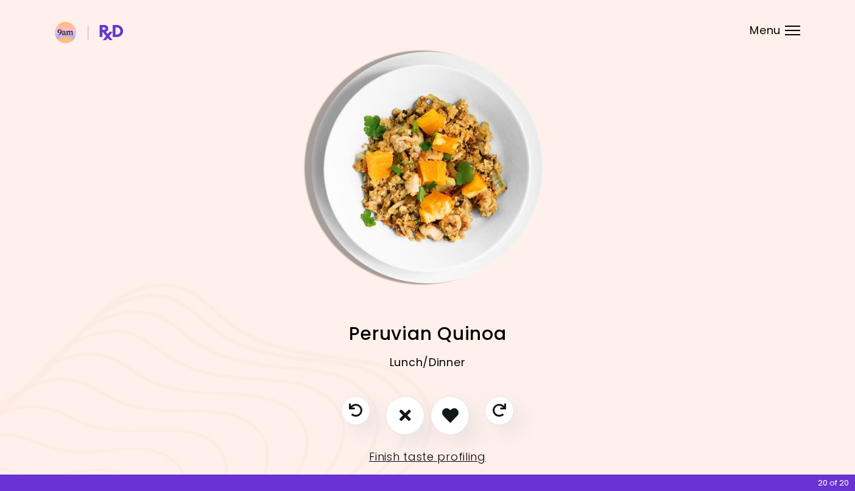
click at [435, 195] on img "Info - Peruvian Quinoa" at bounding box center [427, 167] width 231 height 231
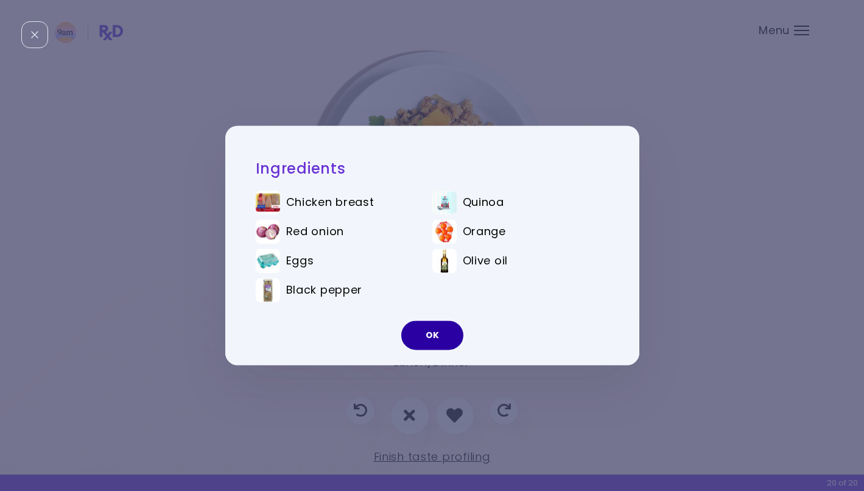
click at [435, 339] on button "OK" at bounding box center [432, 335] width 62 height 29
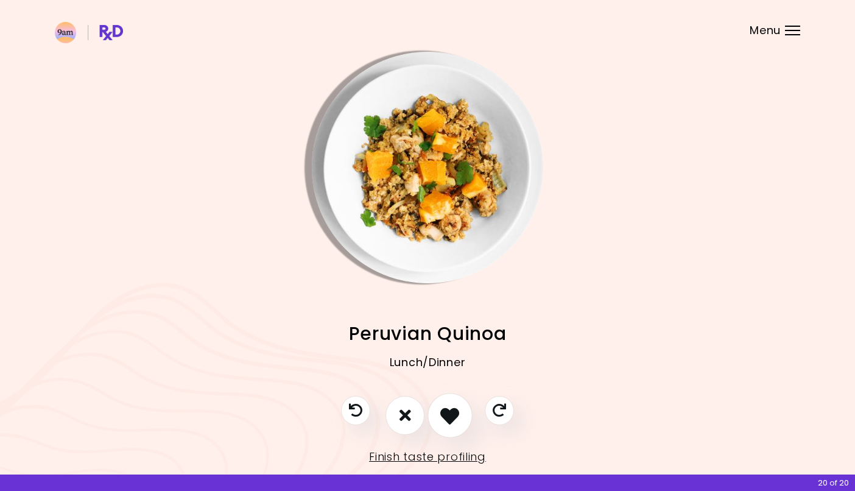
click at [451, 406] on icon "I like this recipe" at bounding box center [449, 414] width 19 height 19
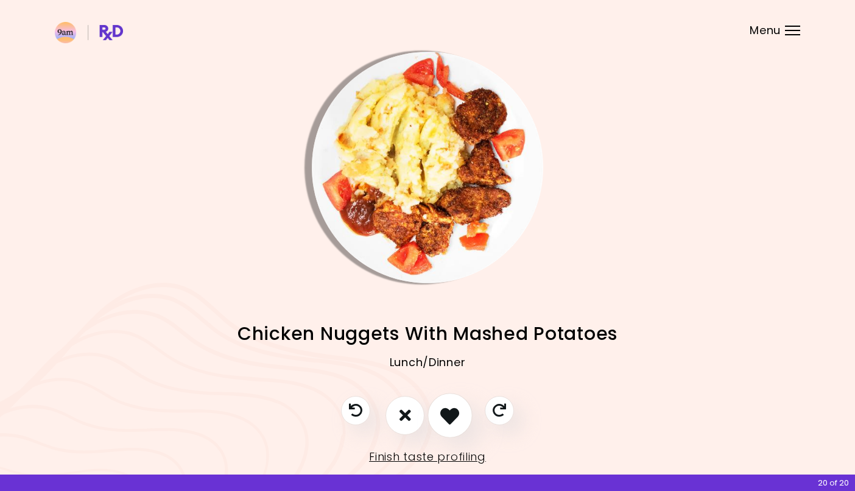
click at [455, 406] on icon "I like this recipe" at bounding box center [449, 414] width 19 height 19
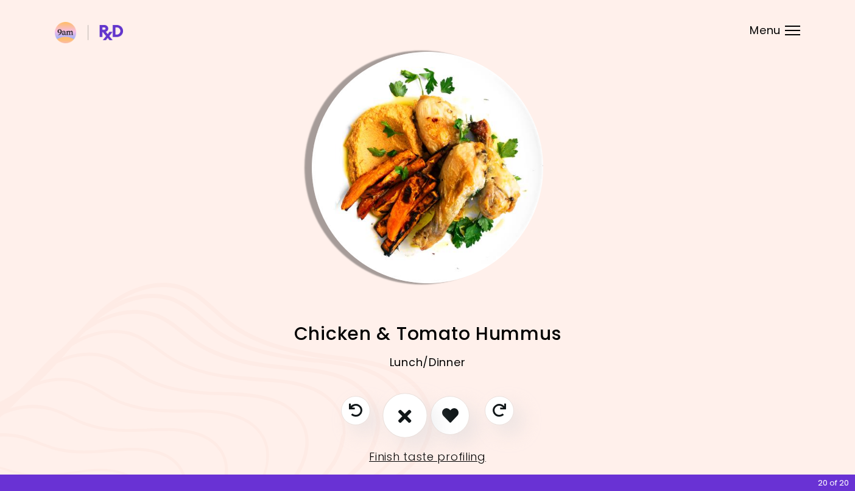
click at [402, 406] on icon "I don't like this recipe" at bounding box center [404, 414] width 13 height 19
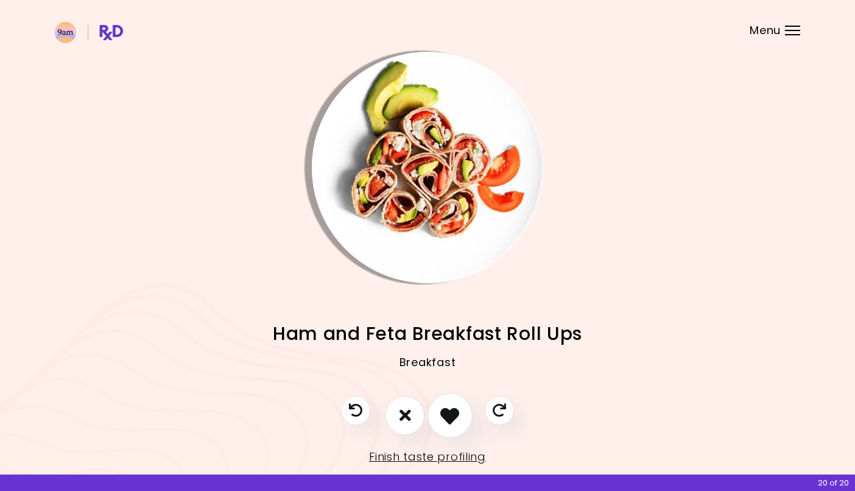
click at [451, 406] on icon "I like this recipe" at bounding box center [449, 414] width 19 height 19
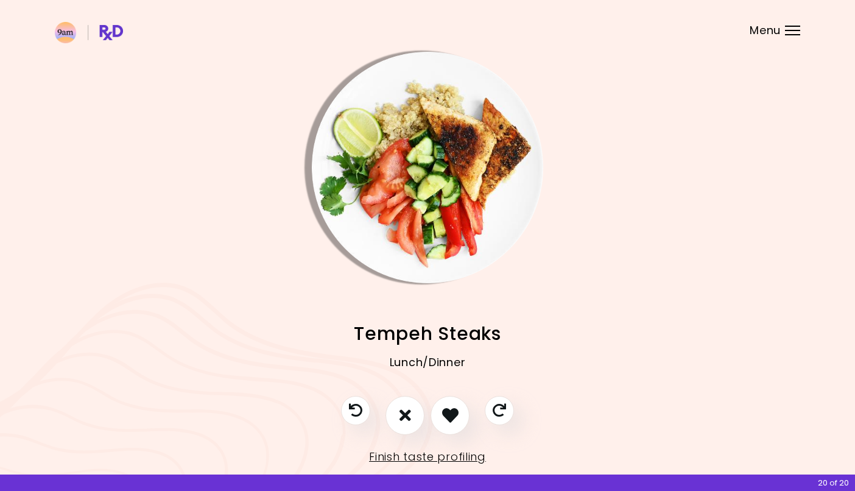
click at [457, 150] on img "Info - Tempeh Steaks" at bounding box center [427, 167] width 231 height 231
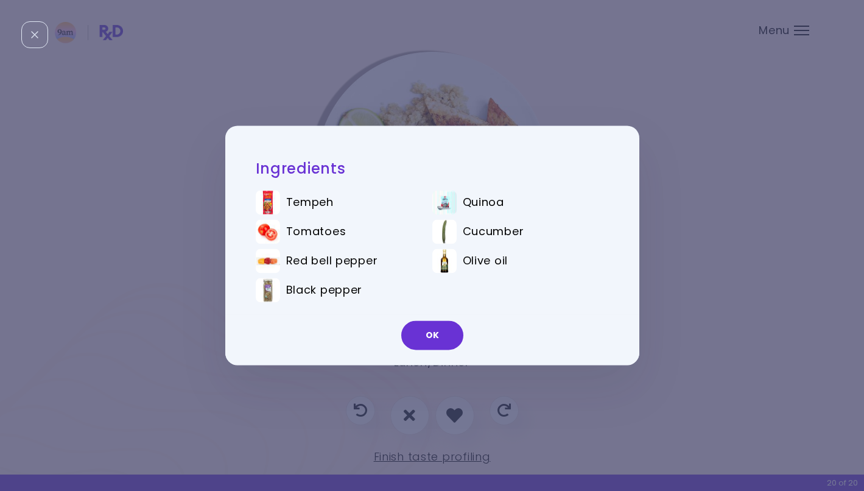
click at [435, 338] on button "OK" at bounding box center [432, 335] width 62 height 29
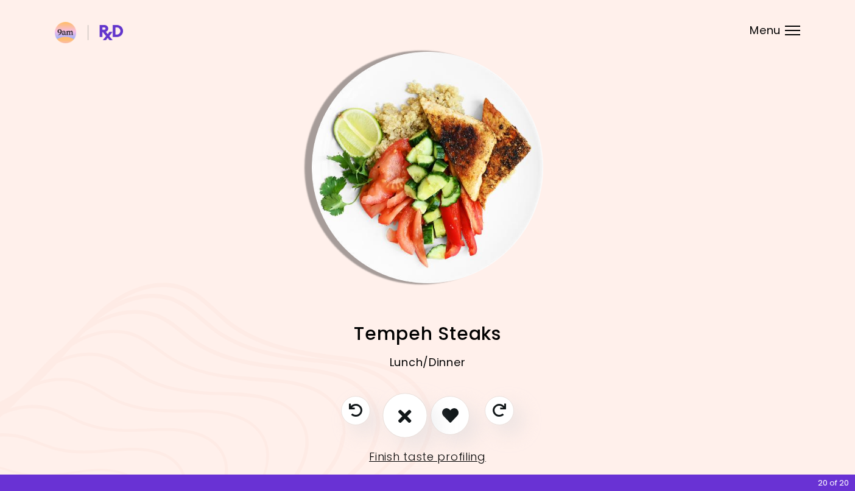
click at [408, 406] on icon "I don't like this recipe" at bounding box center [404, 414] width 13 height 19
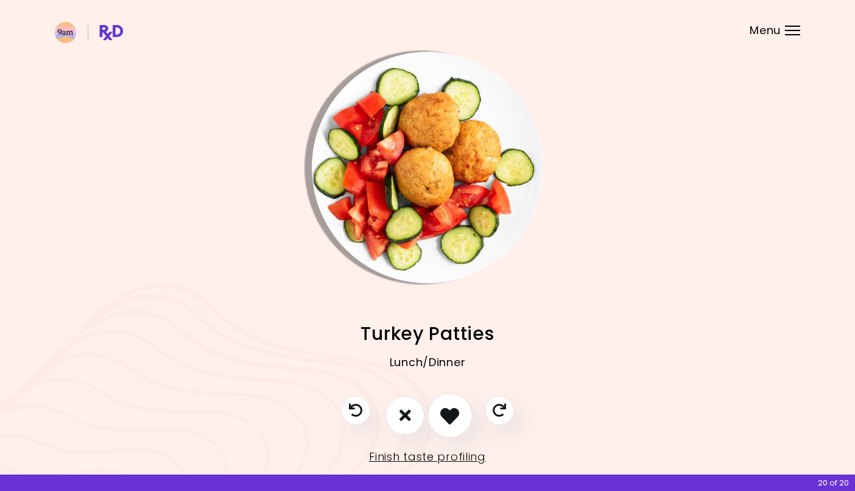
click at [453, 406] on icon "I like this recipe" at bounding box center [449, 414] width 19 height 19
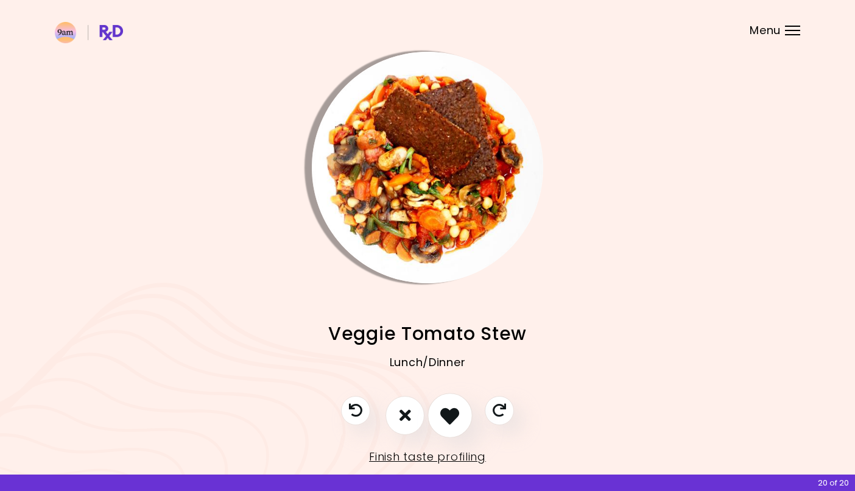
click at [453, 406] on icon "I like this recipe" at bounding box center [449, 414] width 19 height 19
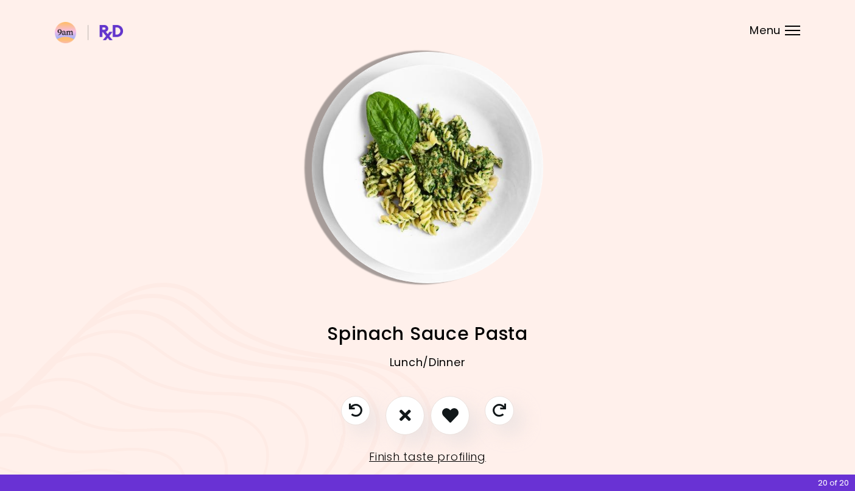
click at [432, 216] on img "Info - Spinach Sauce Pasta" at bounding box center [427, 167] width 231 height 231
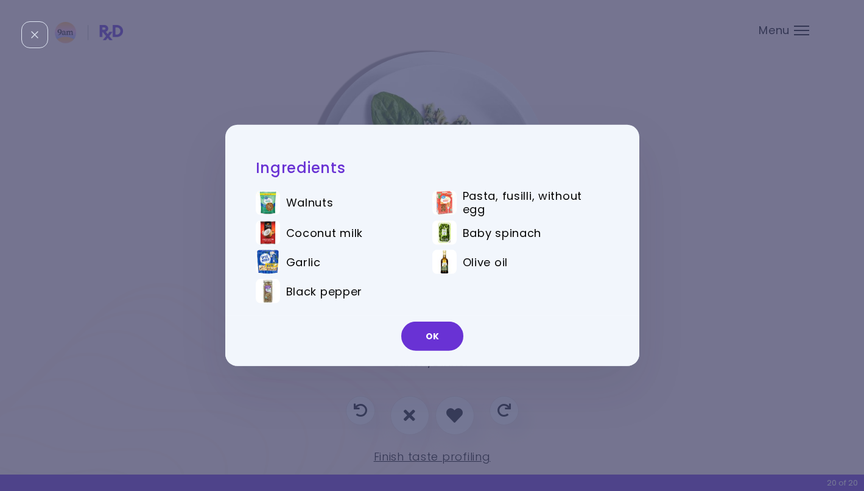
click at [434, 335] on button "OK" at bounding box center [432, 335] width 62 height 29
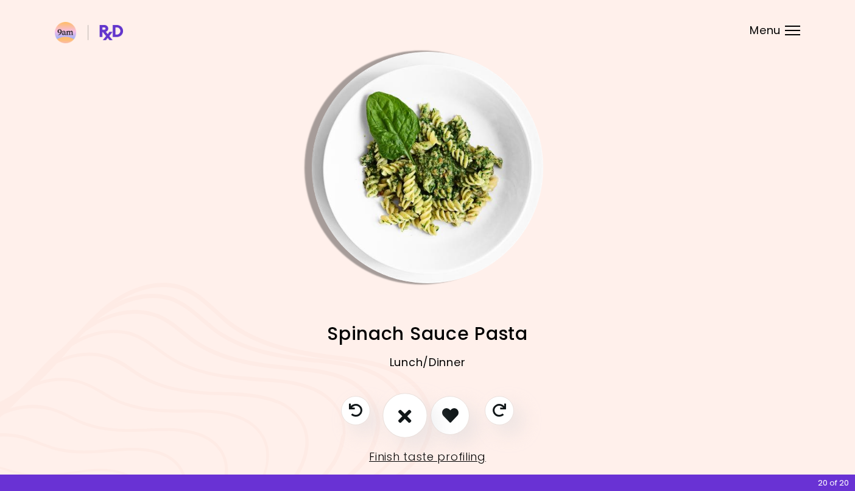
click at [409, 406] on icon "I don't like this recipe" at bounding box center [404, 414] width 13 height 19
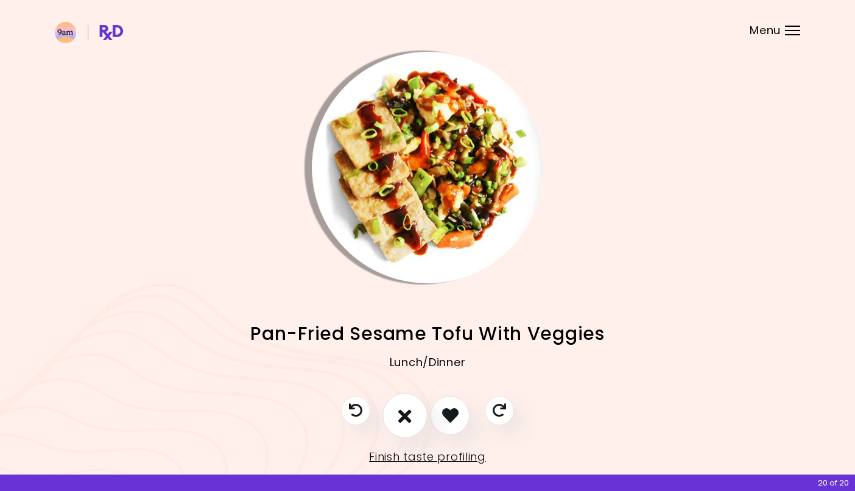
click at [405, 406] on icon "I don't like this recipe" at bounding box center [404, 414] width 13 height 19
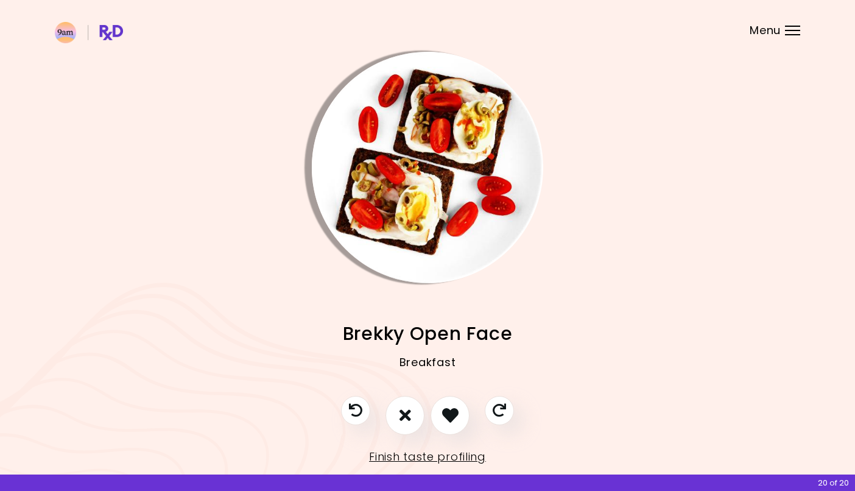
click at [433, 219] on img "Info - Brekky Open Face" at bounding box center [427, 167] width 231 height 231
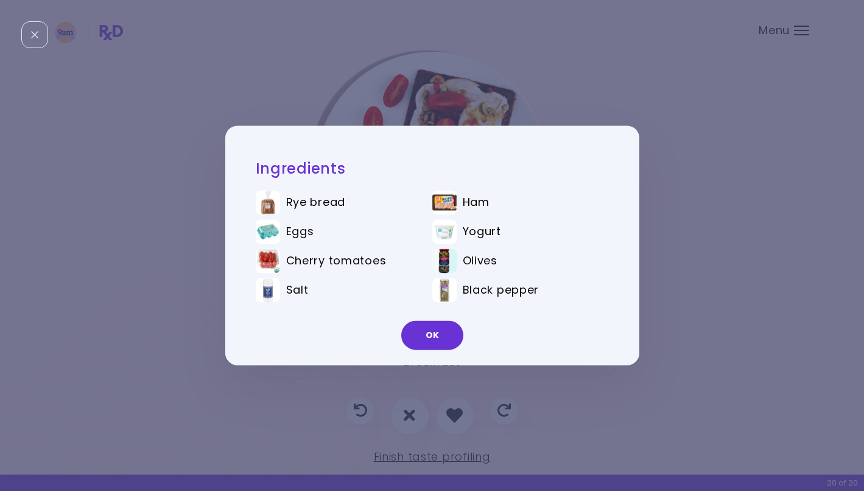
click at [437, 336] on button "OK" at bounding box center [432, 335] width 62 height 29
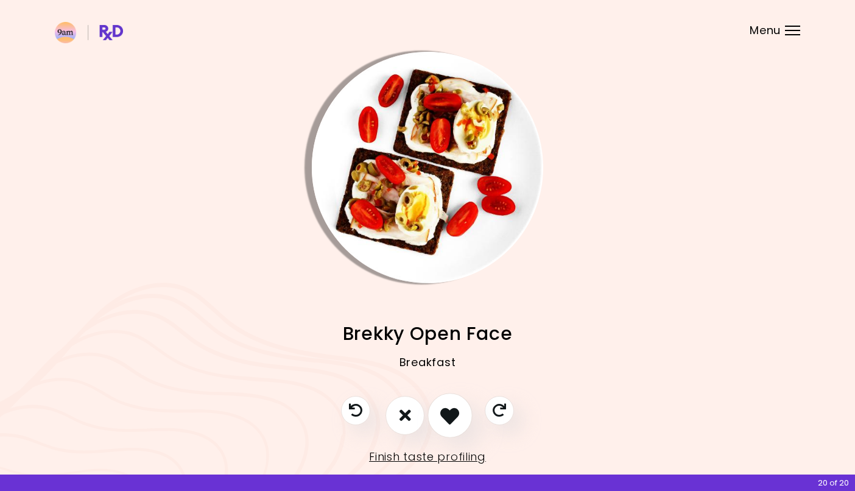
click at [451, 406] on icon "I like this recipe" at bounding box center [449, 414] width 19 height 19
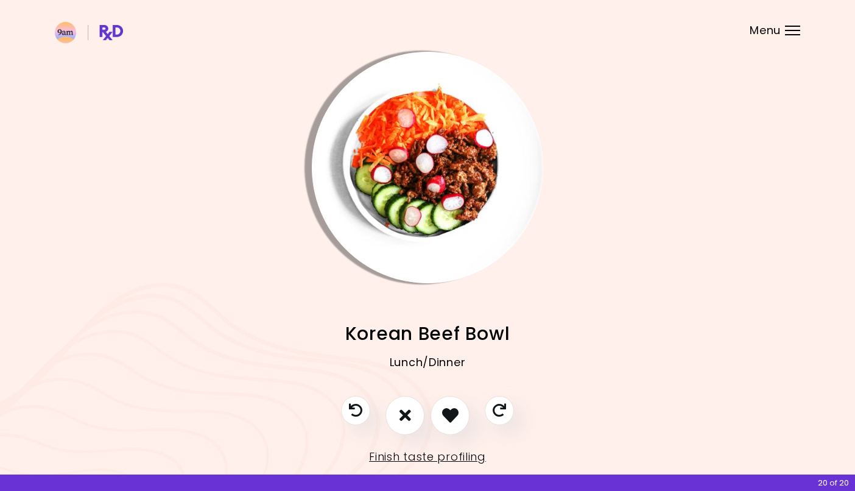
click at [457, 158] on img "Info - Korean Beef Bowl" at bounding box center [427, 167] width 231 height 231
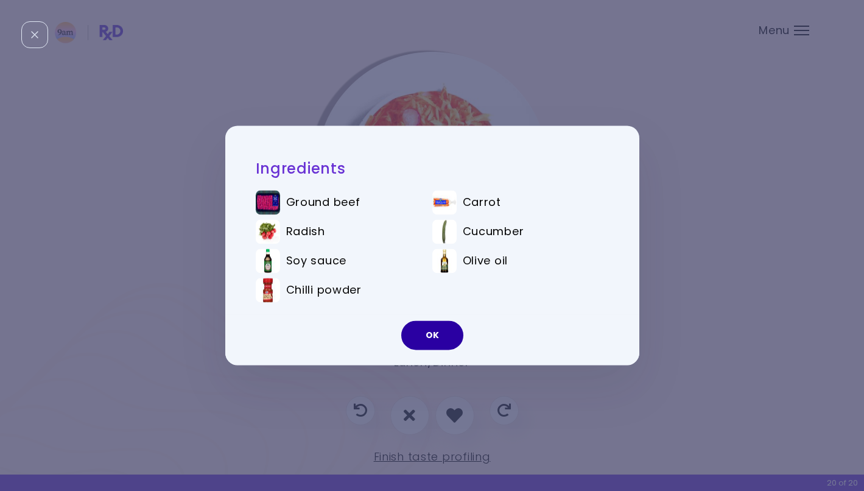
click at [435, 335] on button "OK" at bounding box center [432, 335] width 62 height 29
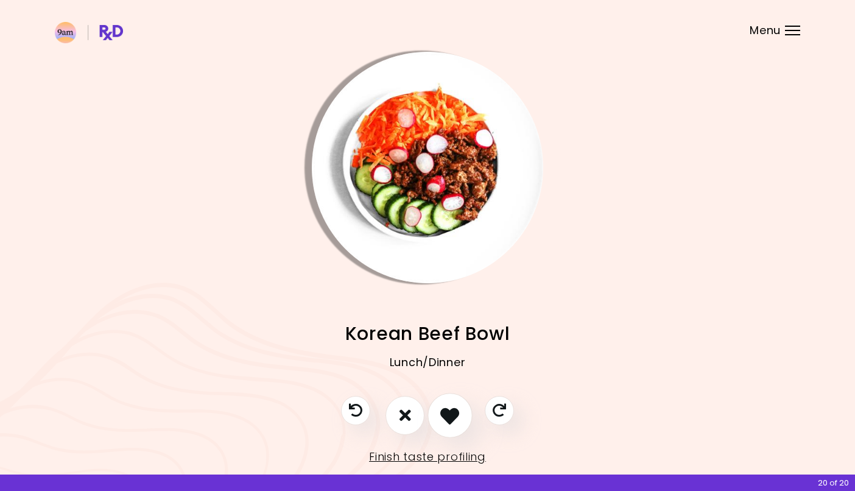
click at [453, 406] on icon "I like this recipe" at bounding box center [449, 414] width 19 height 19
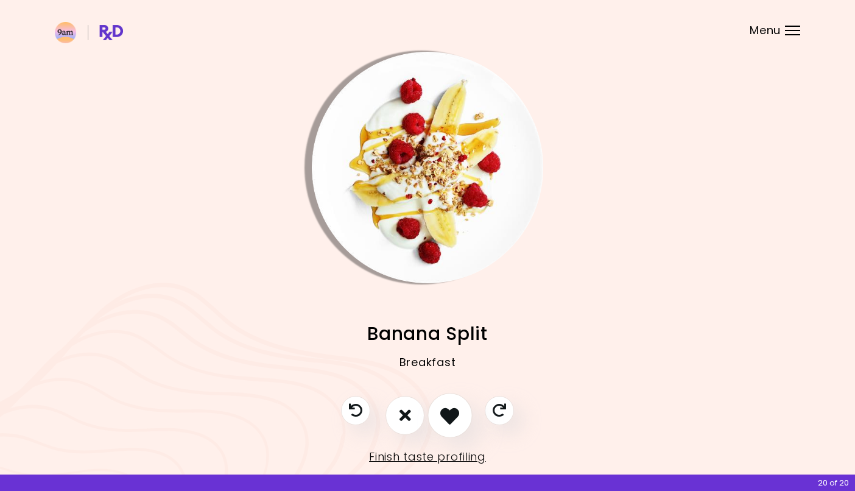
click at [453, 406] on icon "I like this recipe" at bounding box center [449, 414] width 19 height 19
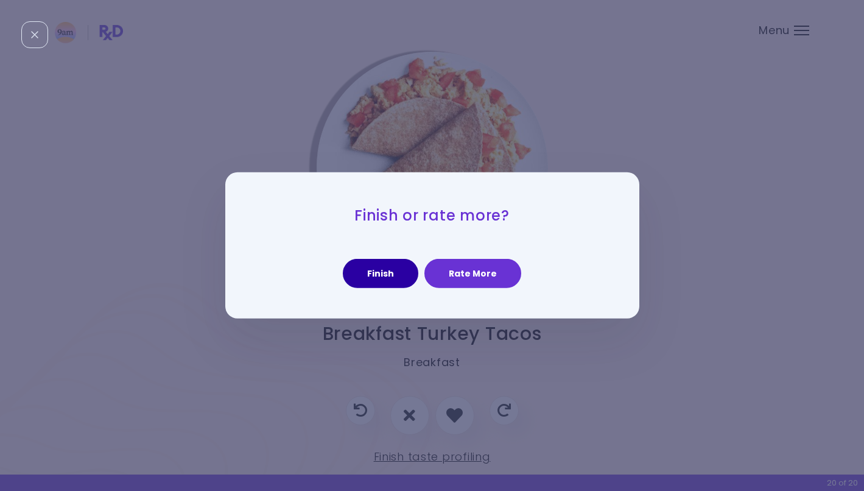
click at [377, 270] on button "Finish" at bounding box center [380, 273] width 75 height 29
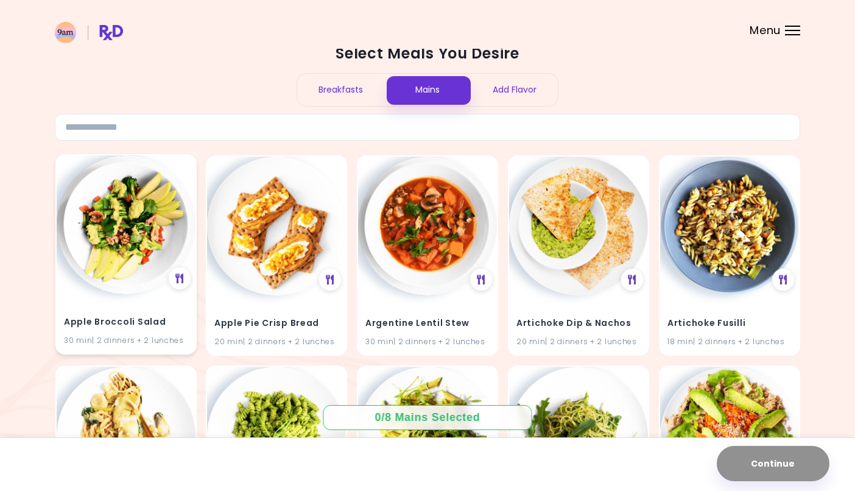
scroll to position [26, 0]
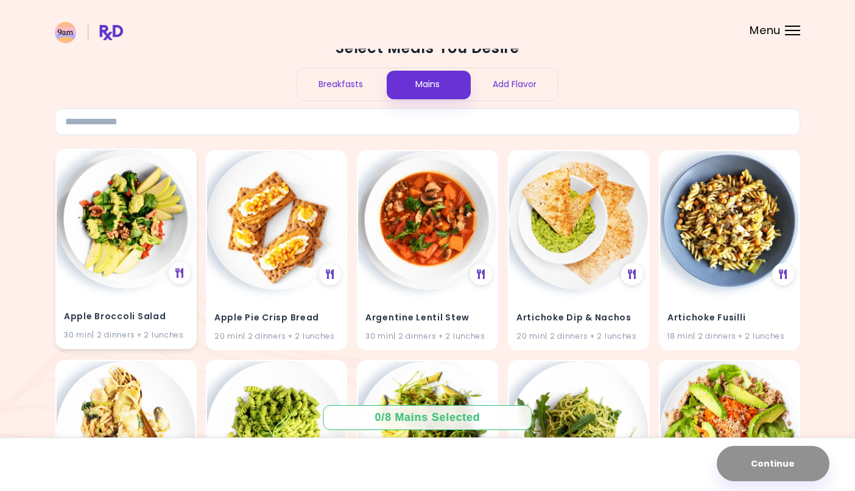
click at [114, 245] on img at bounding box center [126, 219] width 139 height 139
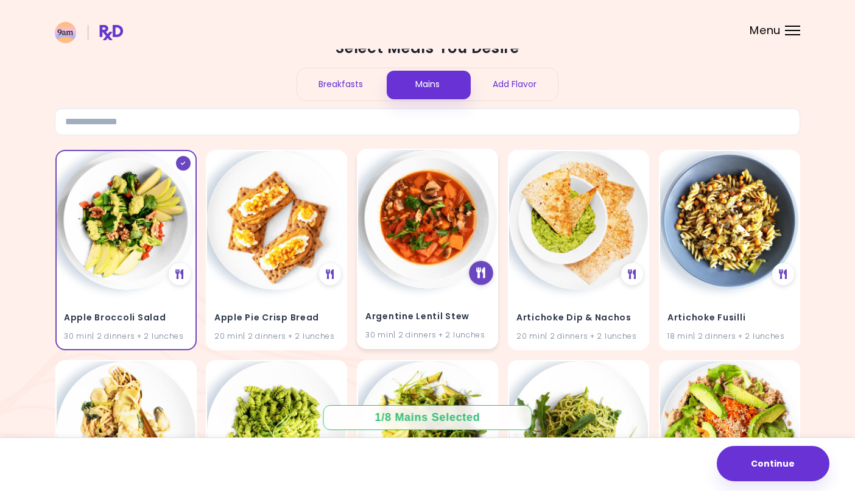
click at [478, 273] on icon at bounding box center [480, 272] width 9 height 11
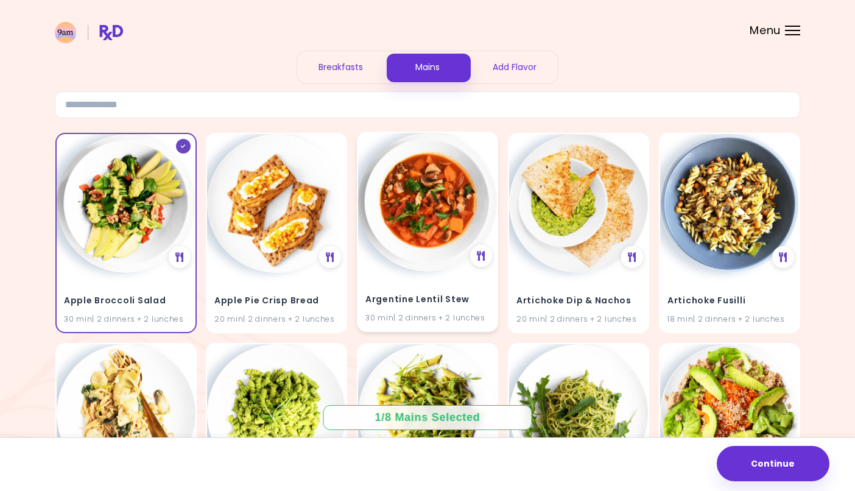
scroll to position [70, 0]
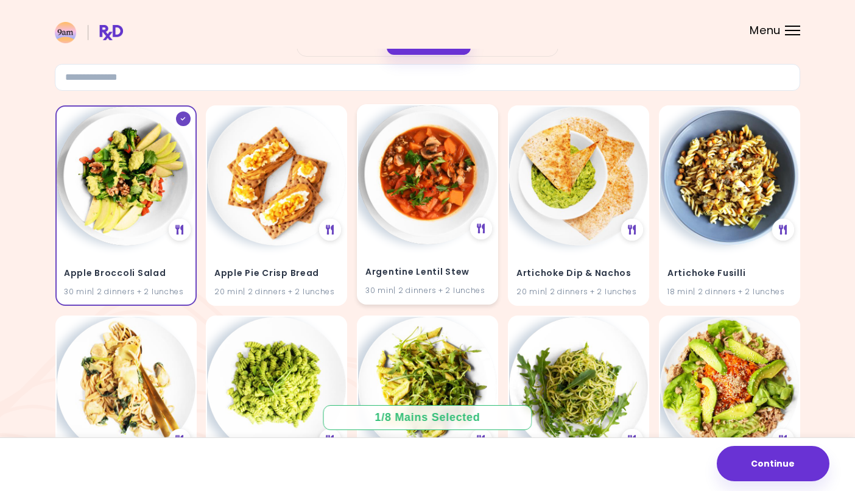
click at [444, 258] on div "Argentine Lentil Stew 30 min | 2 dinners + 2 lunches" at bounding box center [427, 274] width 139 height 60
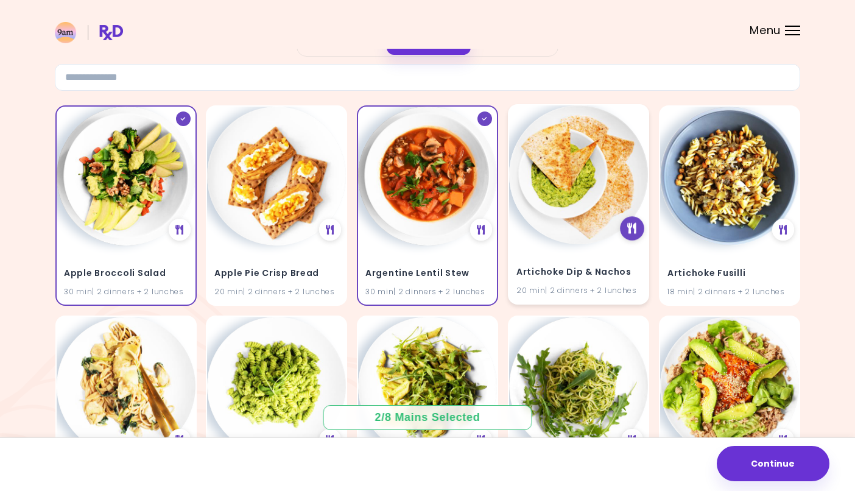
click at [631, 222] on div at bounding box center [632, 228] width 24 height 24
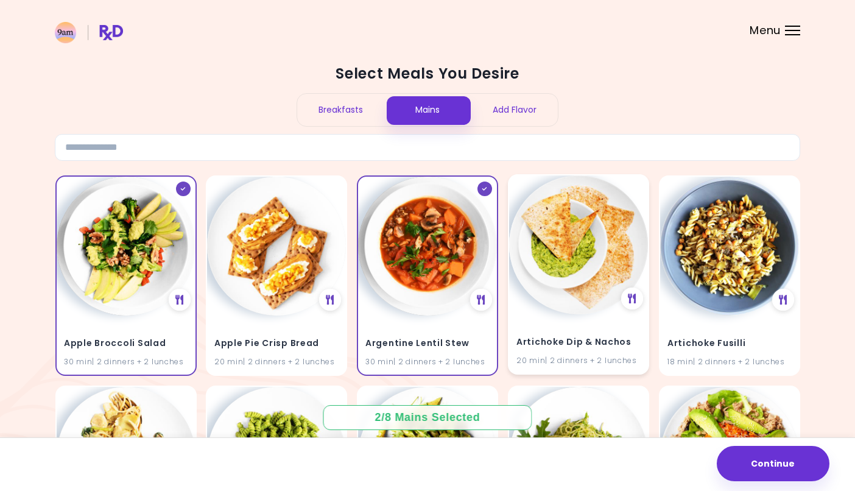
click at [555, 326] on div "Artichoke Dip & Nachos 20 min | 2 dinners + 2 lunches" at bounding box center [578, 344] width 139 height 60
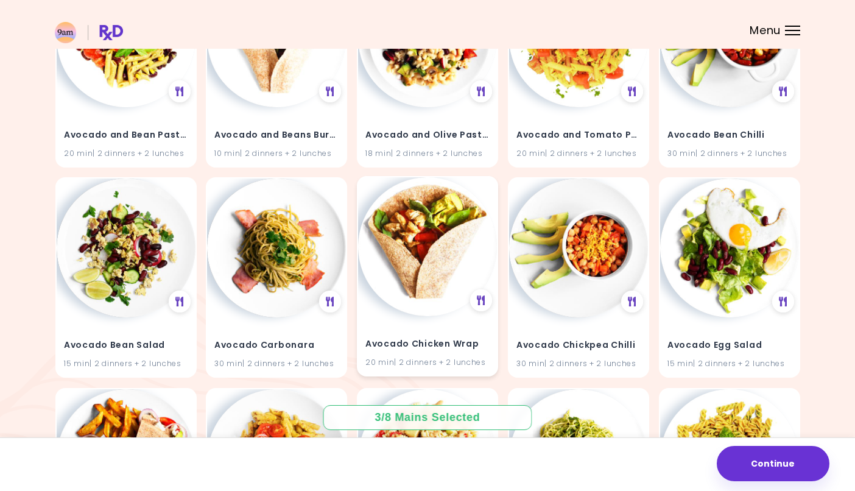
scroll to position [655, 0]
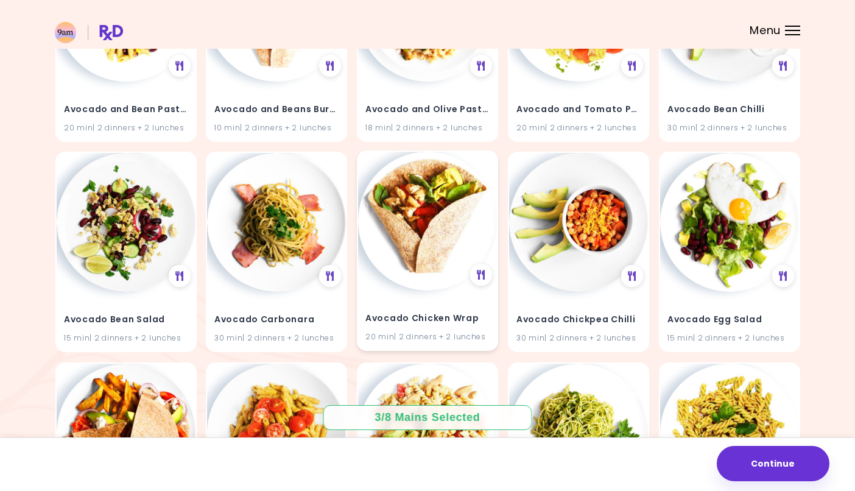
click at [419, 247] on img at bounding box center [427, 221] width 139 height 139
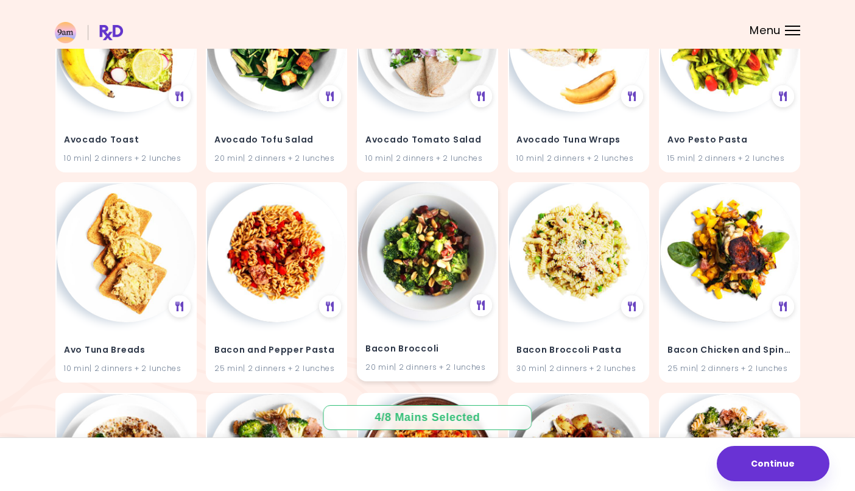
scroll to position [1468, 0]
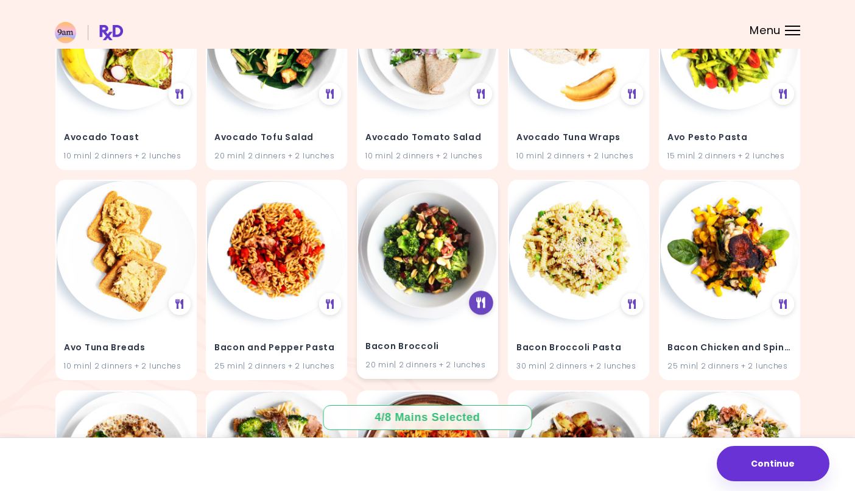
click at [483, 297] on icon at bounding box center [480, 302] width 9 height 11
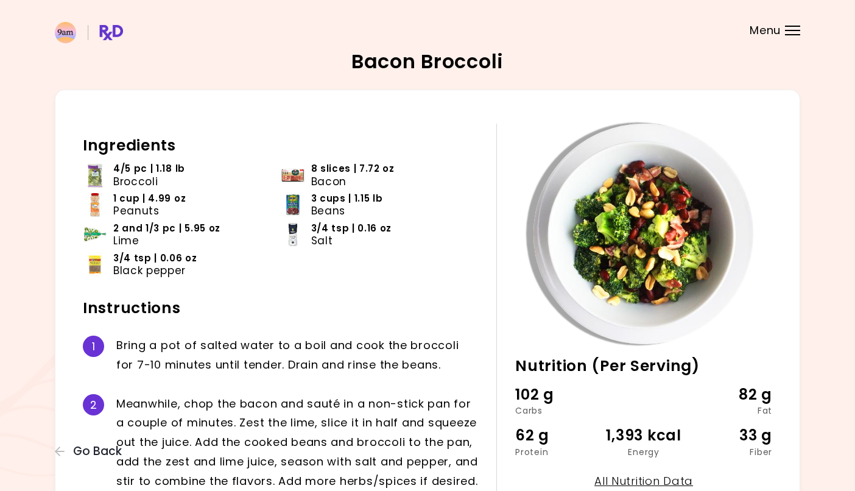
scroll to position [2, 0]
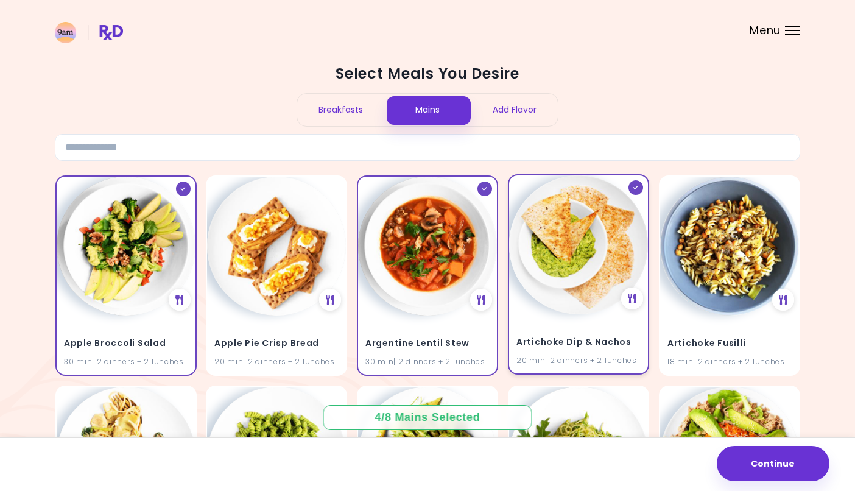
click at [632, 184] on div at bounding box center [635, 187] width 15 height 15
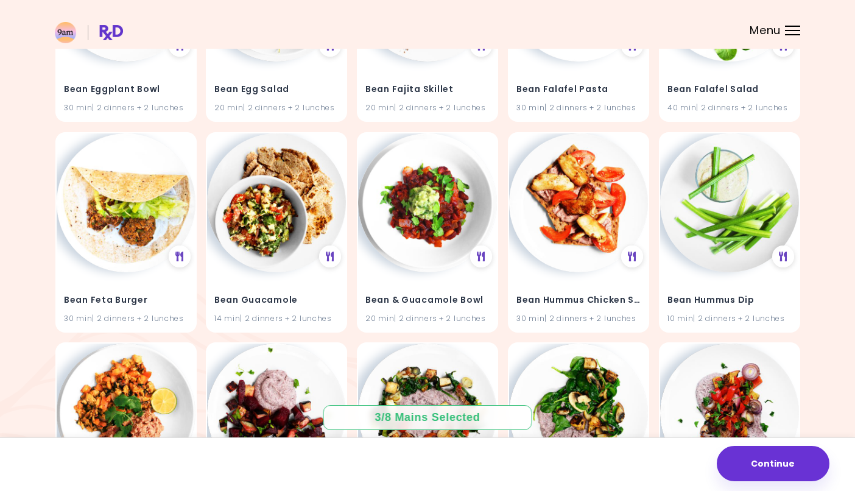
scroll to position [4918, 0]
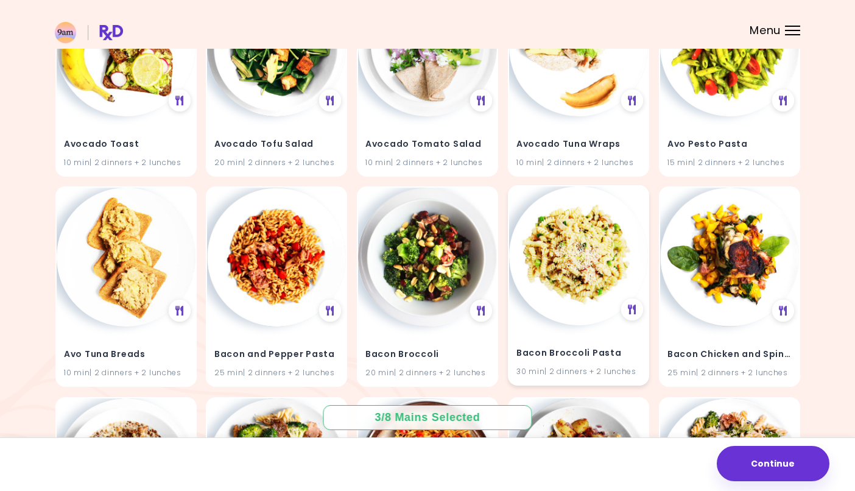
scroll to position [1466, 0]
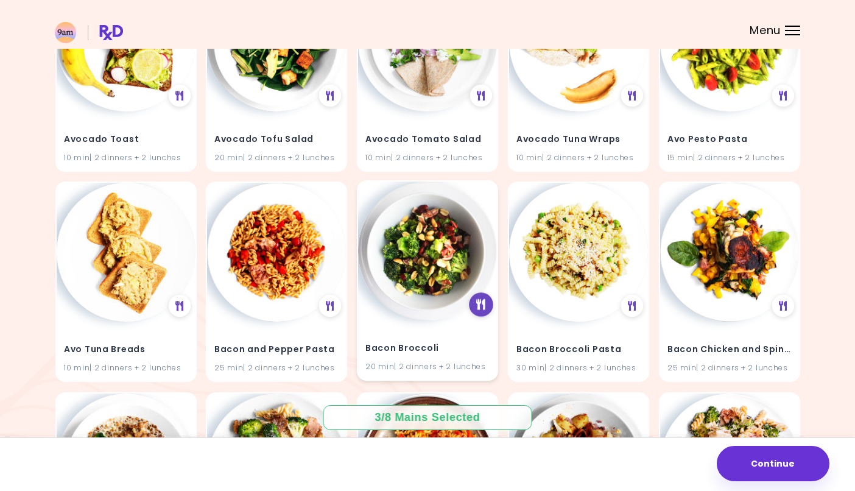
click at [480, 299] on icon at bounding box center [480, 304] width 9 height 11
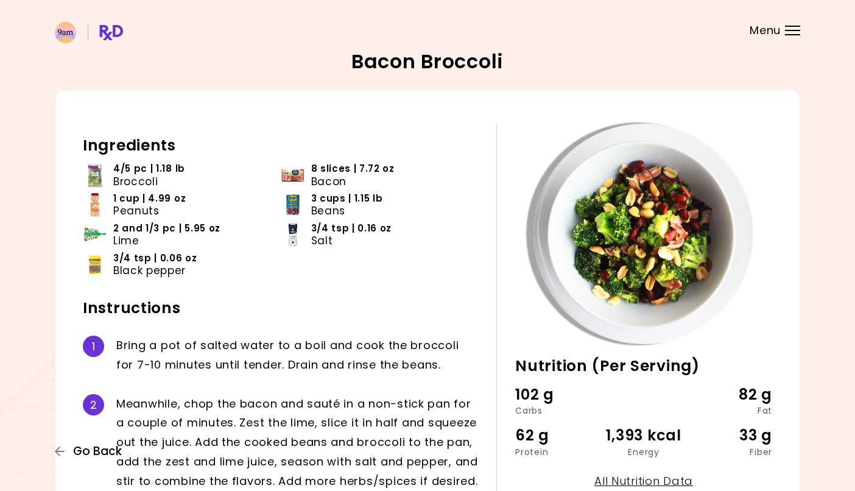
click at [88, 452] on span "Go Back" at bounding box center [97, 450] width 49 height 13
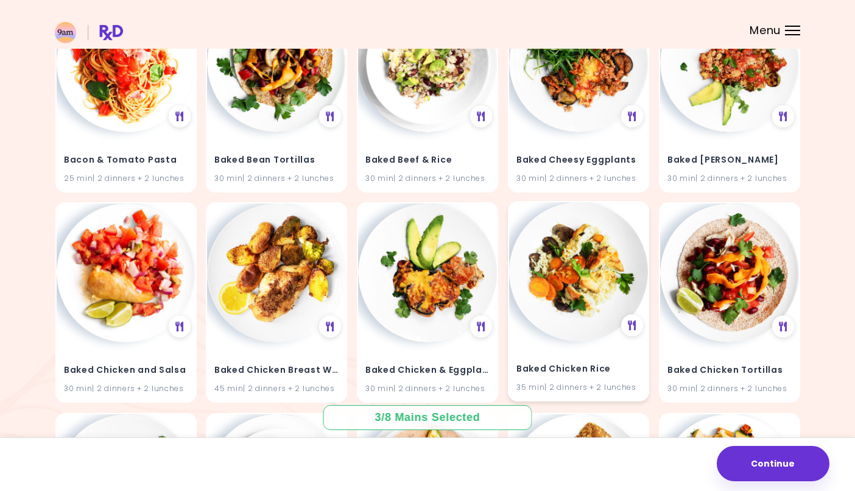
scroll to position [2140, 0]
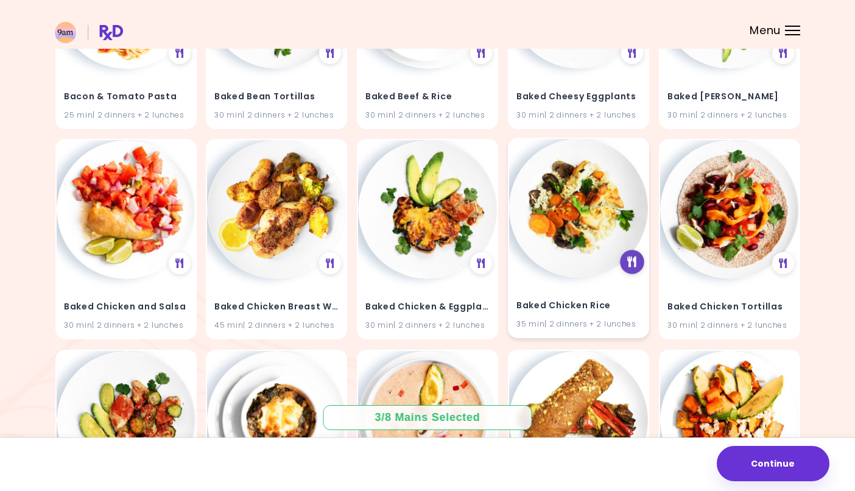
click at [630, 256] on icon at bounding box center [631, 261] width 9 height 11
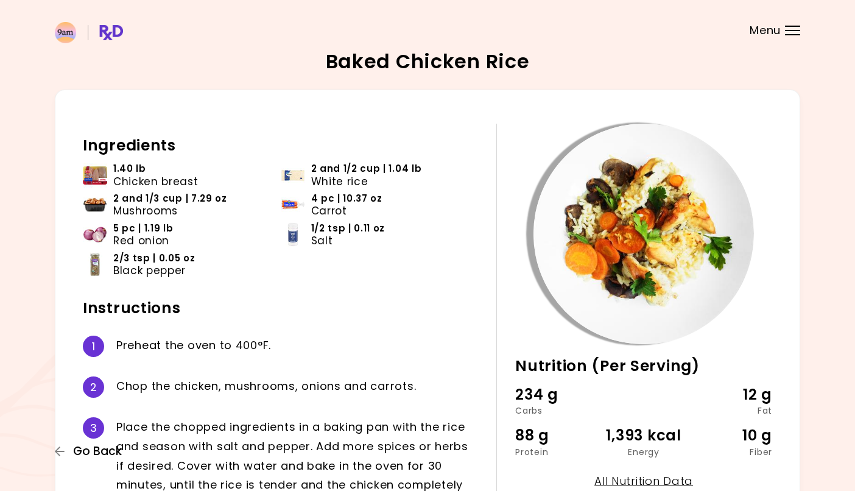
click at [92, 453] on span "Go Back" at bounding box center [97, 450] width 49 height 13
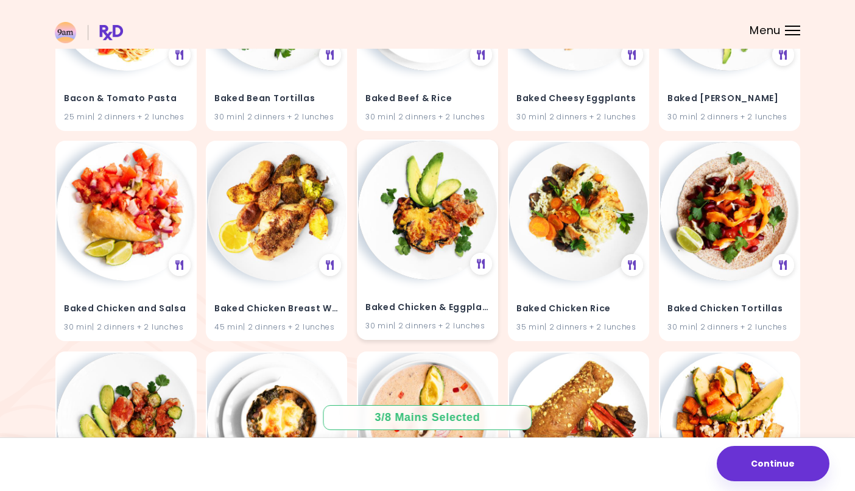
scroll to position [2152, 0]
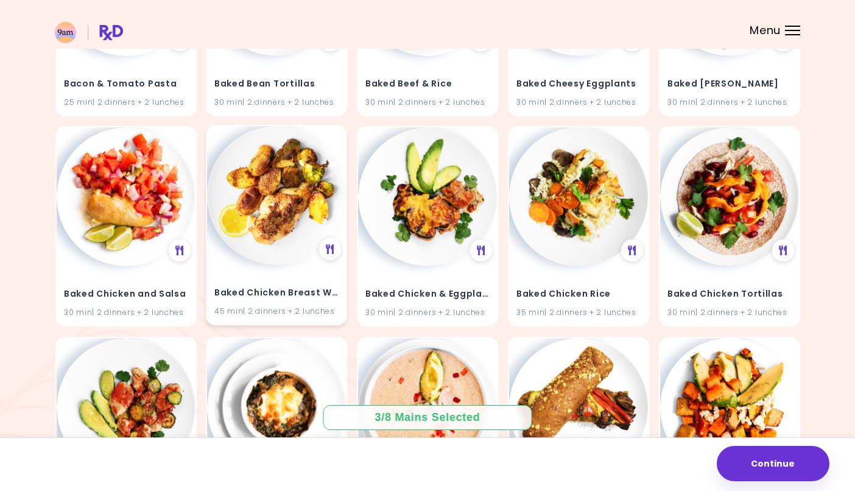
click at [269, 284] on h4 "Baked Chicken Breast With Potatoes" at bounding box center [276, 293] width 124 height 19
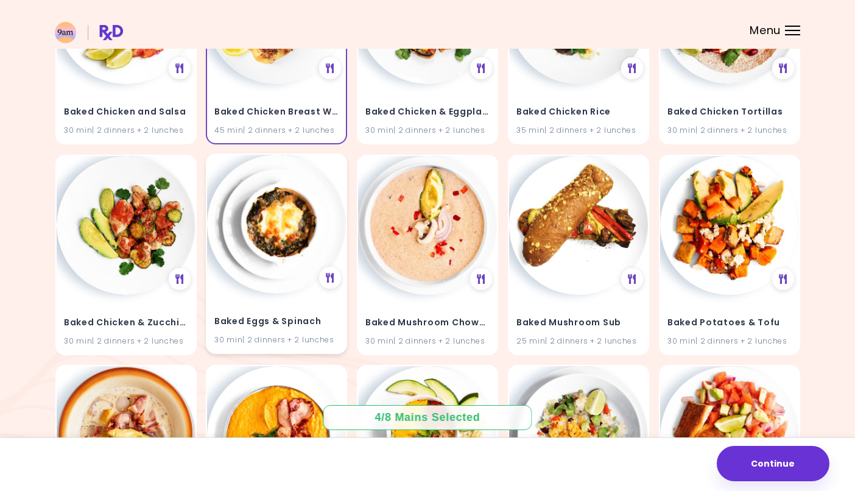
scroll to position [2337, 0]
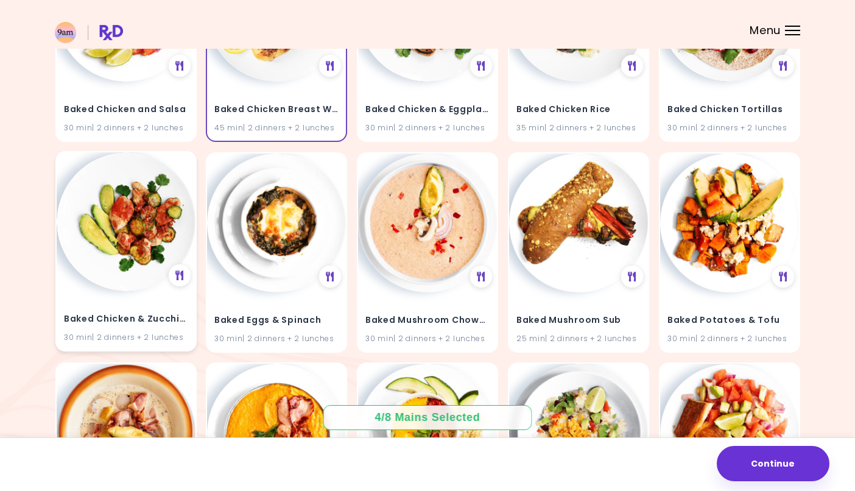
click at [120, 309] on h4 "Baked Chicken & Zucchinis" at bounding box center [126, 318] width 124 height 19
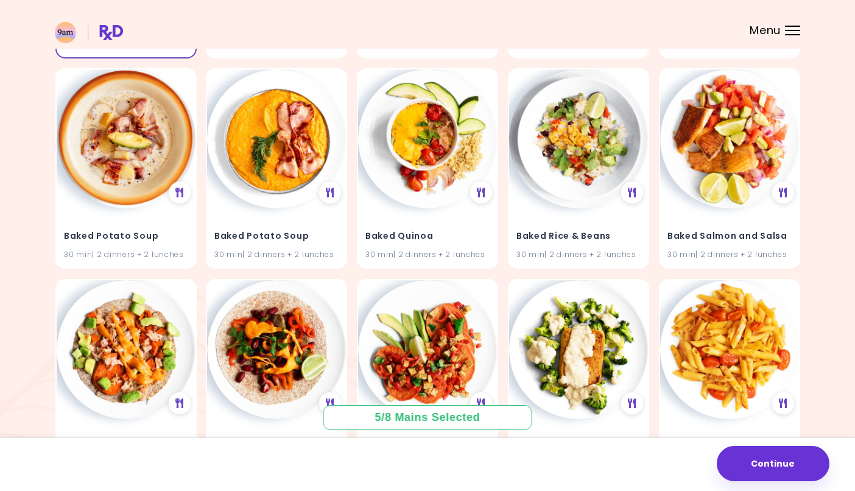
scroll to position [2611, 0]
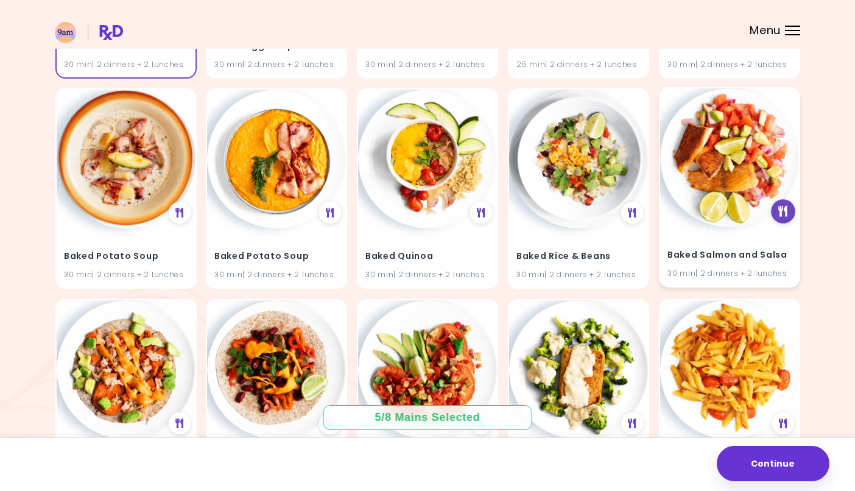
click at [776, 200] on div at bounding box center [783, 211] width 24 height 24
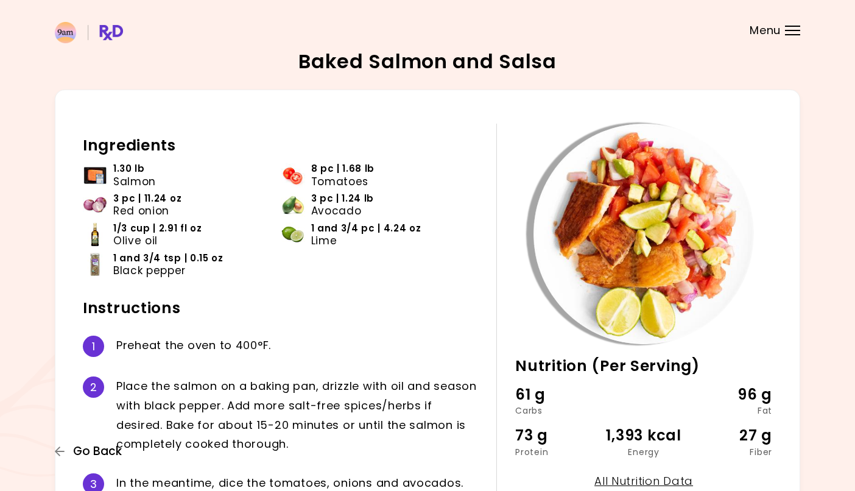
click at [82, 449] on span "Go Back" at bounding box center [97, 450] width 49 height 13
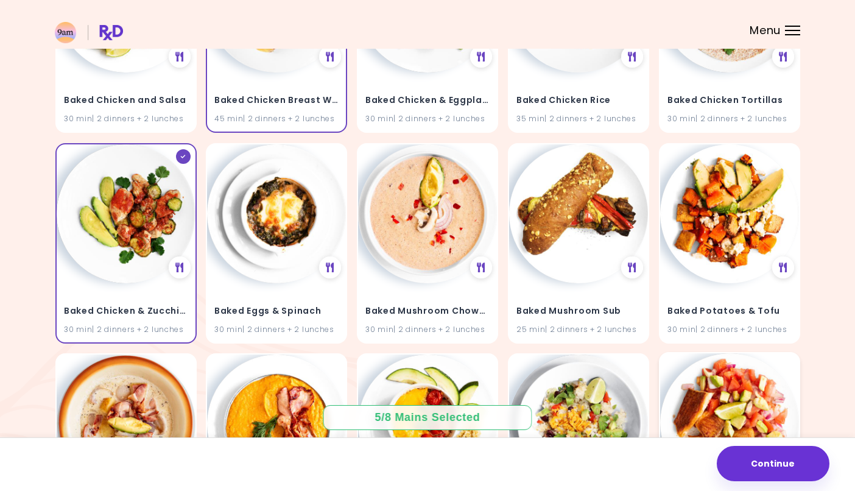
scroll to position [2516, 0]
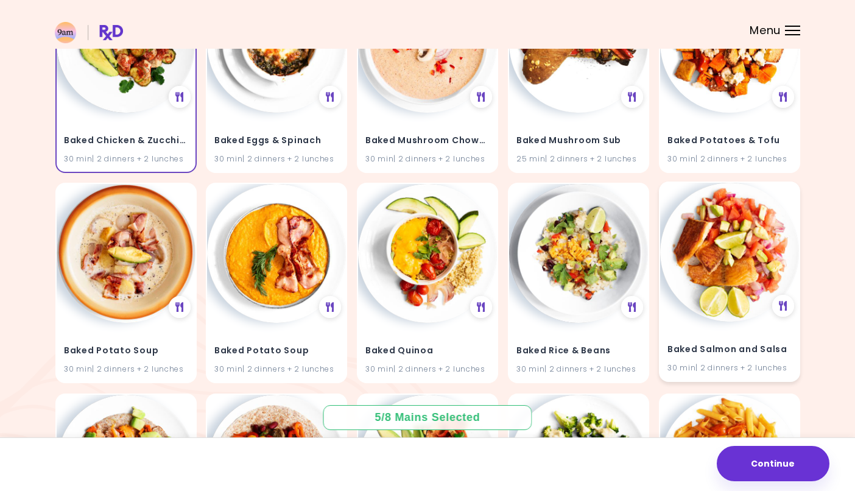
click at [726, 340] on h4 "Baked Salmon and Salsa" at bounding box center [729, 349] width 124 height 19
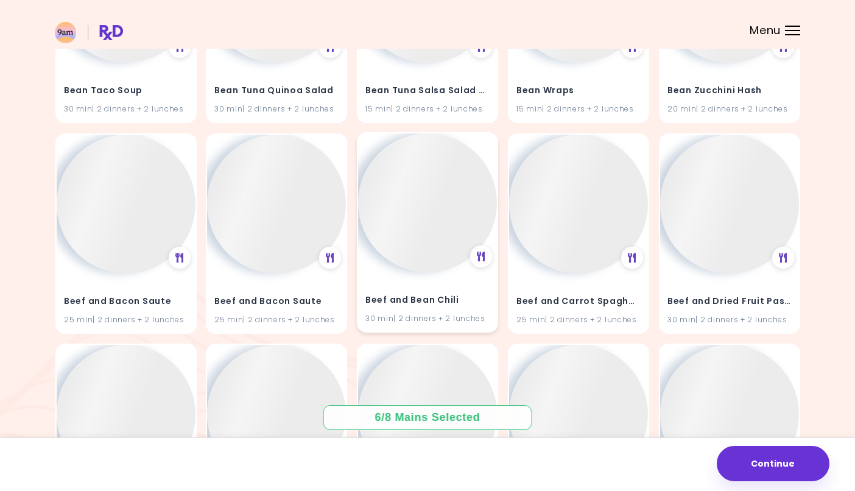
scroll to position [6420, 0]
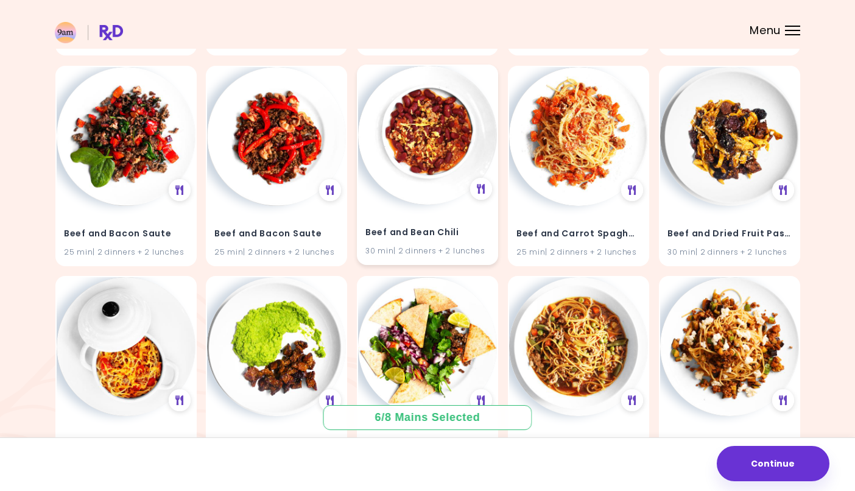
click at [409, 205] on div "Beef and Bean Chili 30 min | 2 dinners + 2 lunches" at bounding box center [427, 235] width 139 height 60
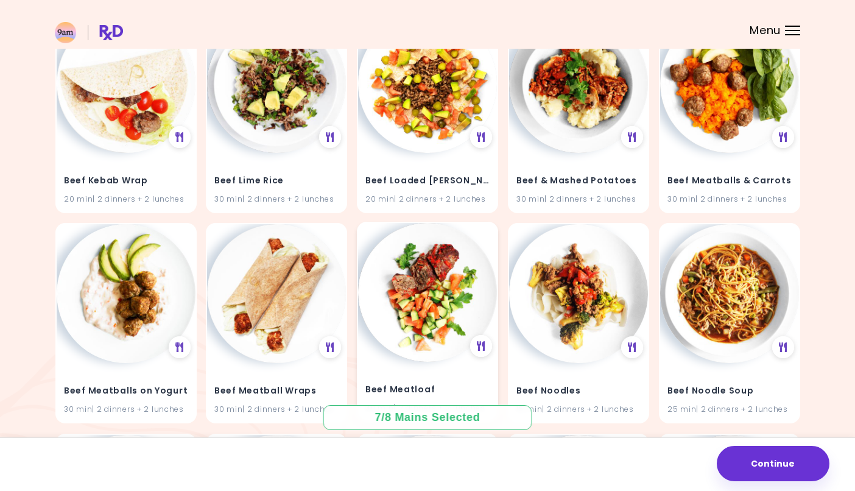
scroll to position [7737, 0]
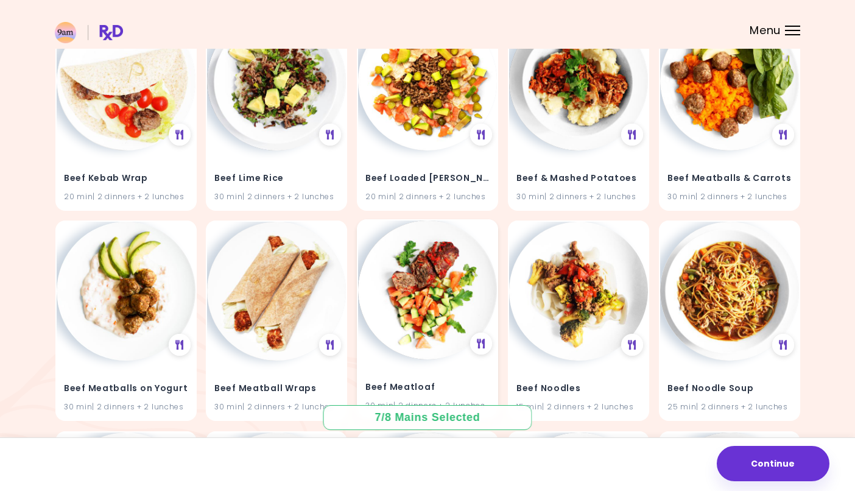
click at [444, 378] on h4 "Beef Meatloaf" at bounding box center [427, 387] width 124 height 19
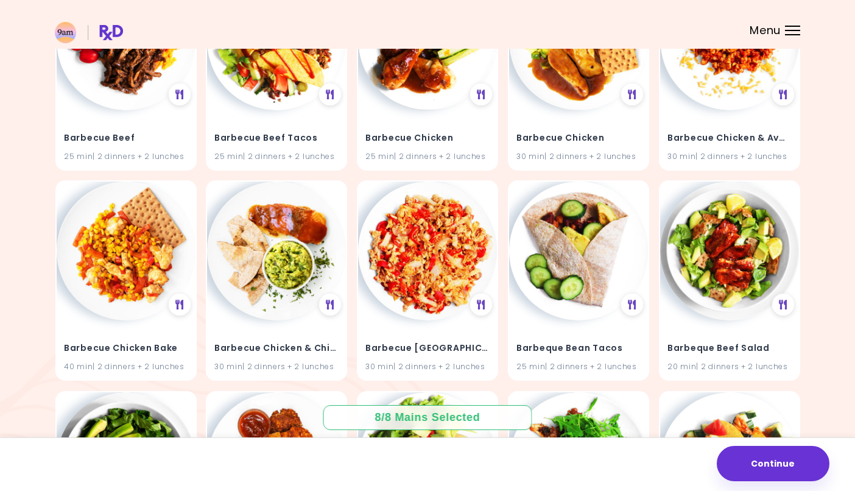
scroll to position [0, 0]
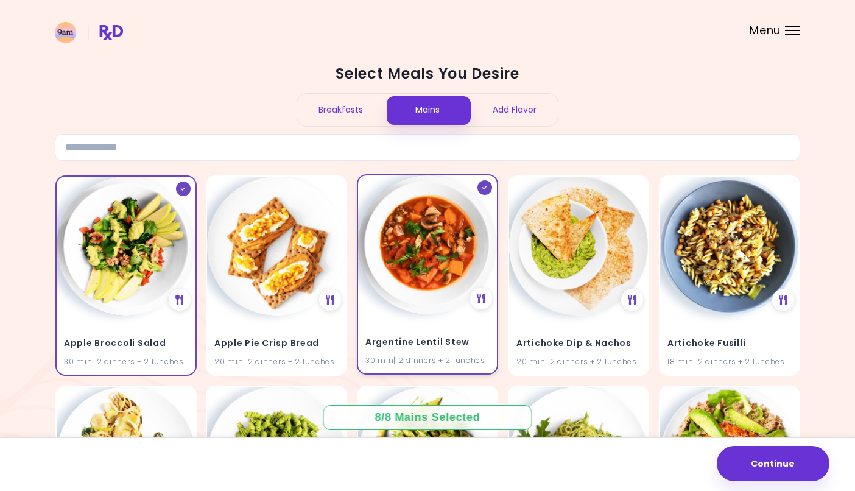
click at [480, 180] on div "Argentine Lentil Stew 30 min | 2 dinners + 2 lunches" at bounding box center [427, 274] width 141 height 200
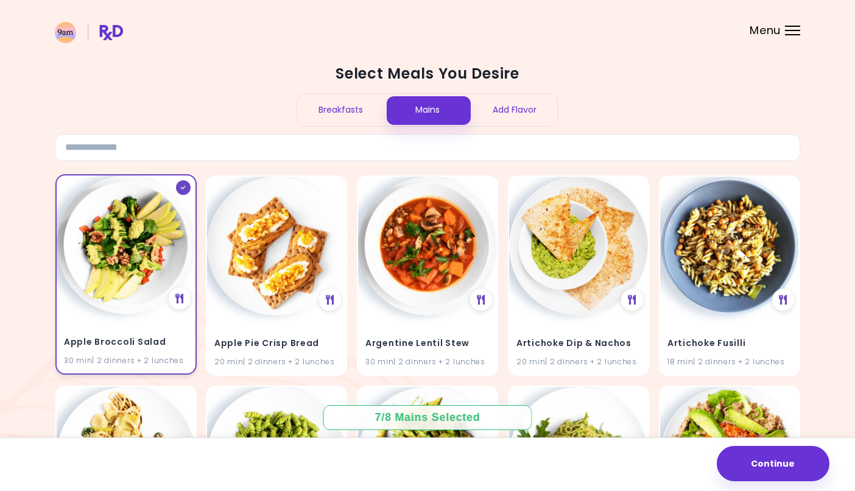
click at [181, 186] on icon at bounding box center [182, 188] width 5 height 4
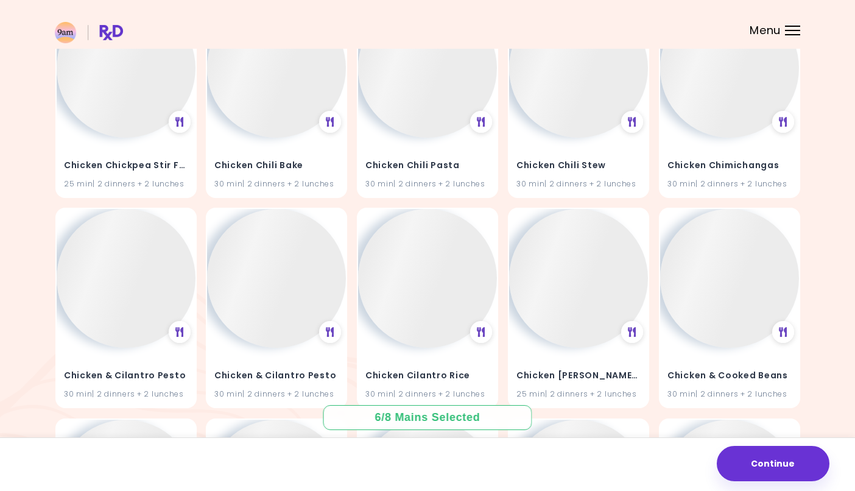
scroll to position [16376, 0]
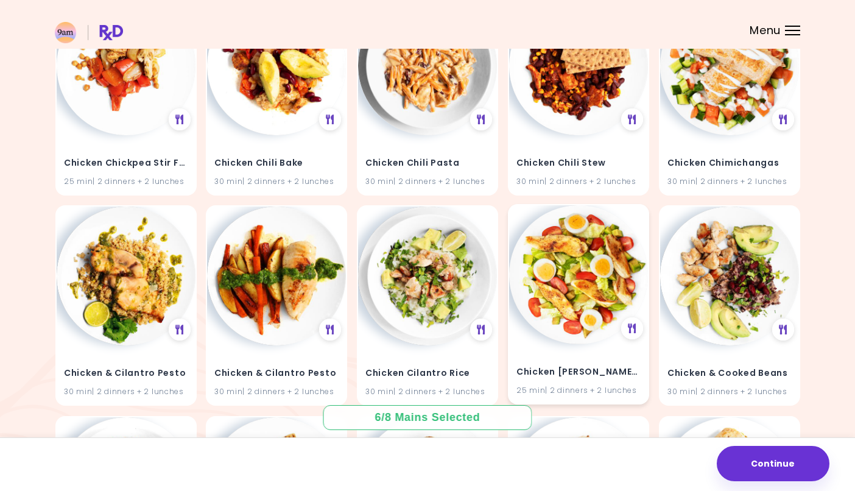
click at [572, 344] on div "Chicken [PERSON_NAME] Salad 25 min | 2 dinners + 2 lunches" at bounding box center [578, 374] width 139 height 60
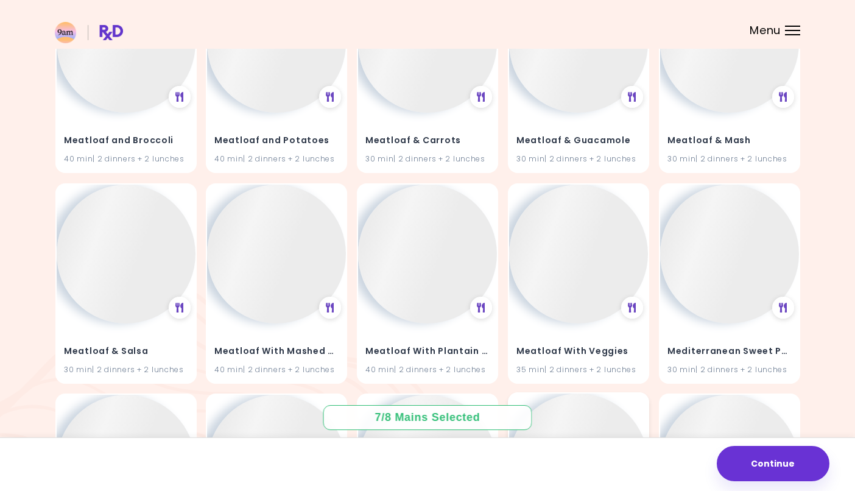
scroll to position [39539, 0]
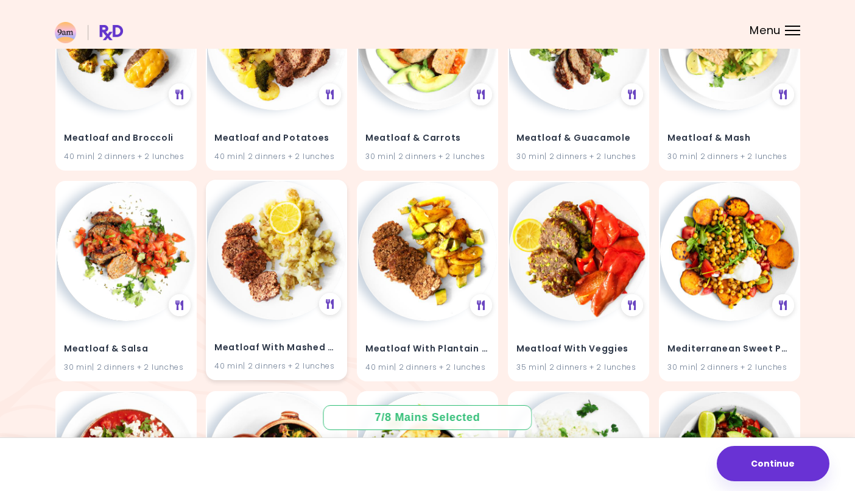
click at [275, 338] on h4 "Meatloaf With Mashed Potatoes" at bounding box center [276, 347] width 124 height 19
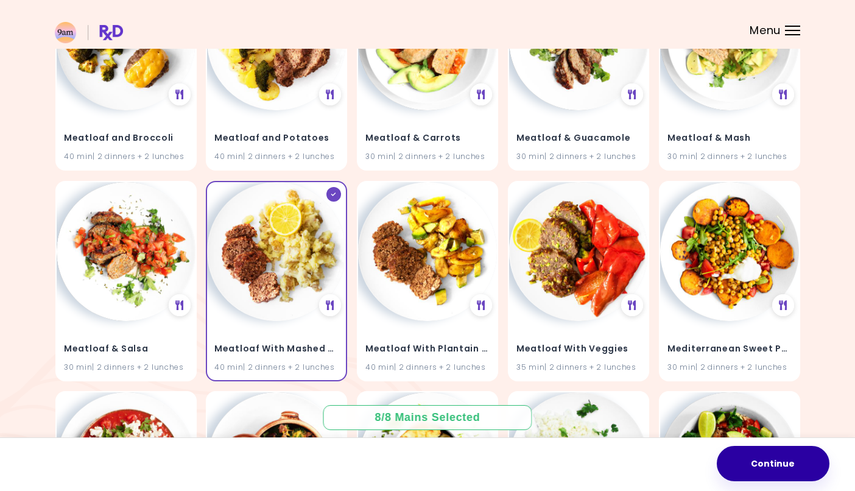
click at [782, 466] on button "Continue" at bounding box center [773, 463] width 113 height 35
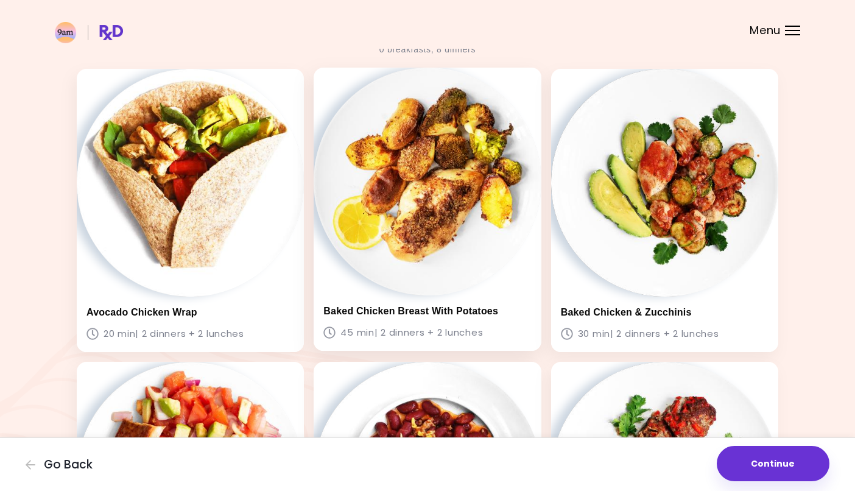
scroll to position [49, 0]
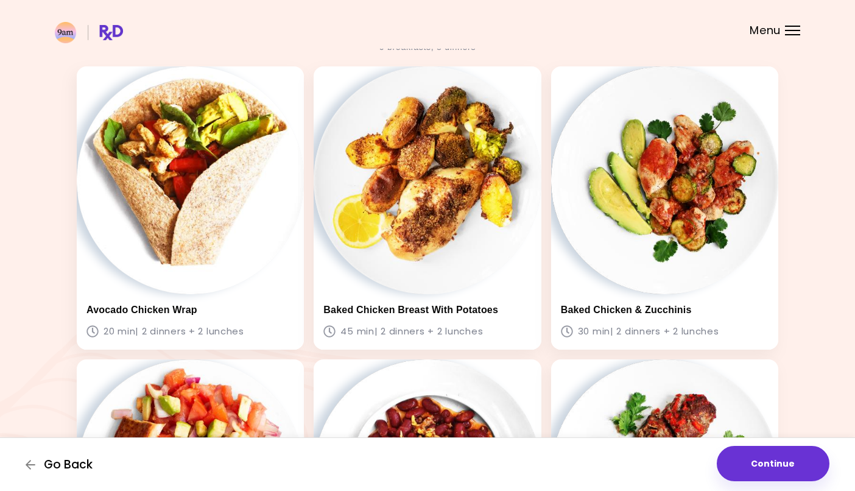
click at [51, 462] on span "Go Back" at bounding box center [68, 464] width 49 height 13
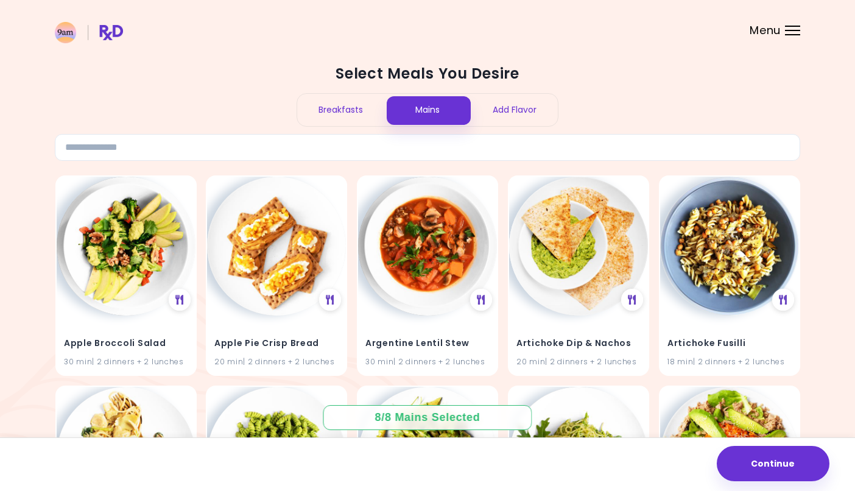
click at [345, 115] on div "Breakfasts" at bounding box center [340, 110] width 87 height 32
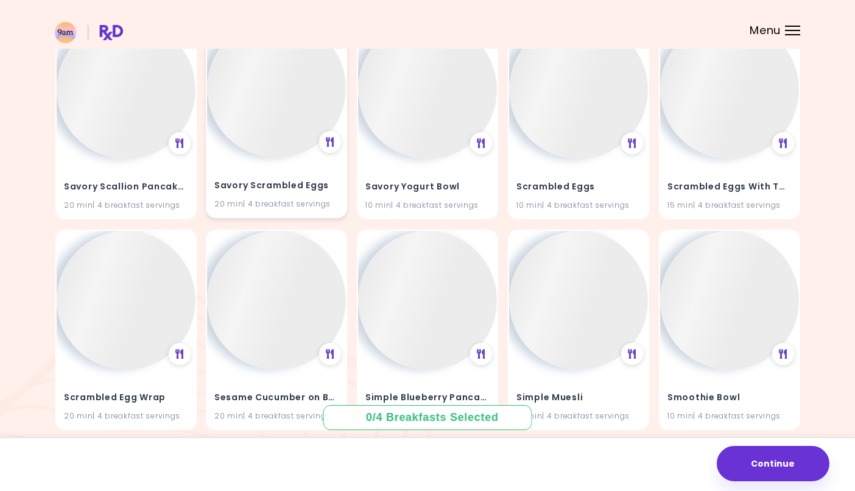
scroll to position [7320, 0]
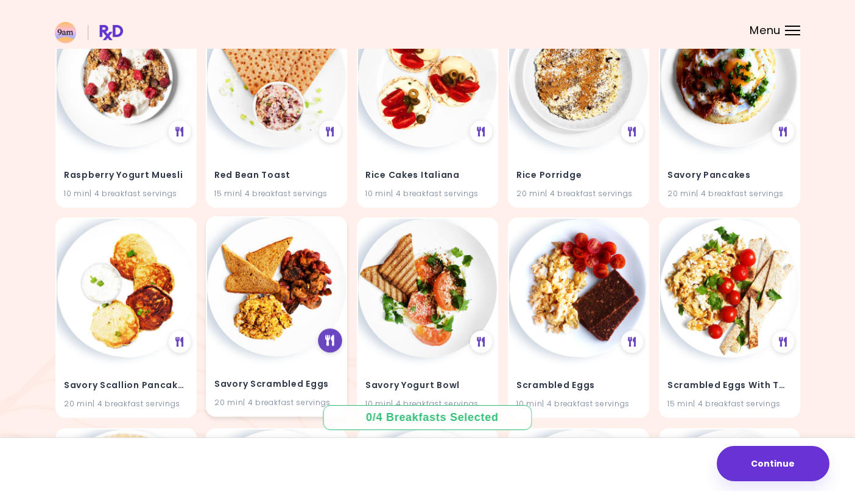
click at [329, 335] on icon at bounding box center [330, 340] width 9 height 11
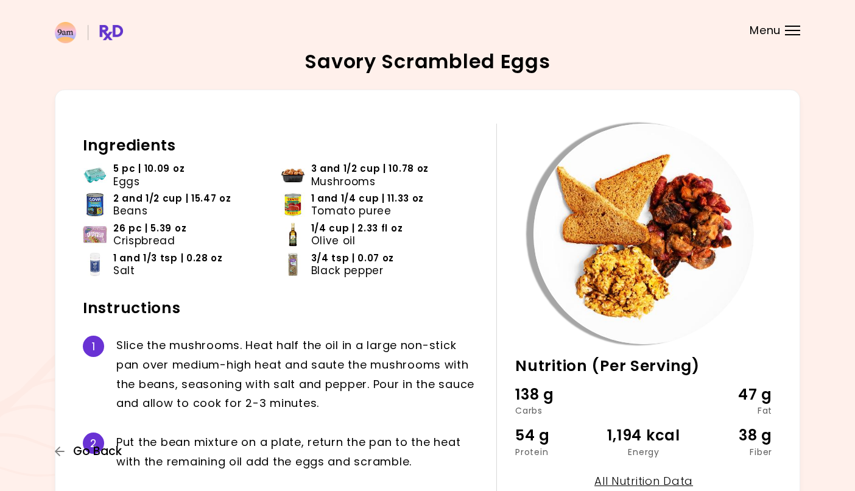
click at [86, 448] on span "Go Back" at bounding box center [97, 450] width 49 height 13
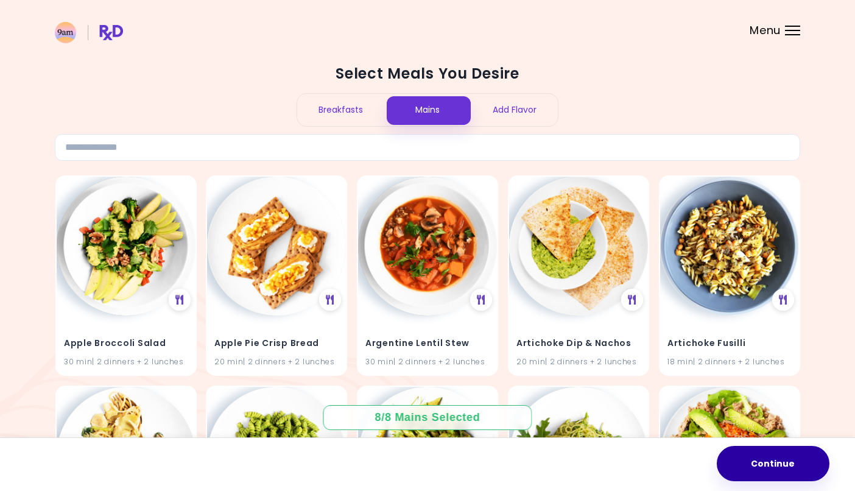
click at [769, 466] on button "Continue" at bounding box center [773, 463] width 113 height 35
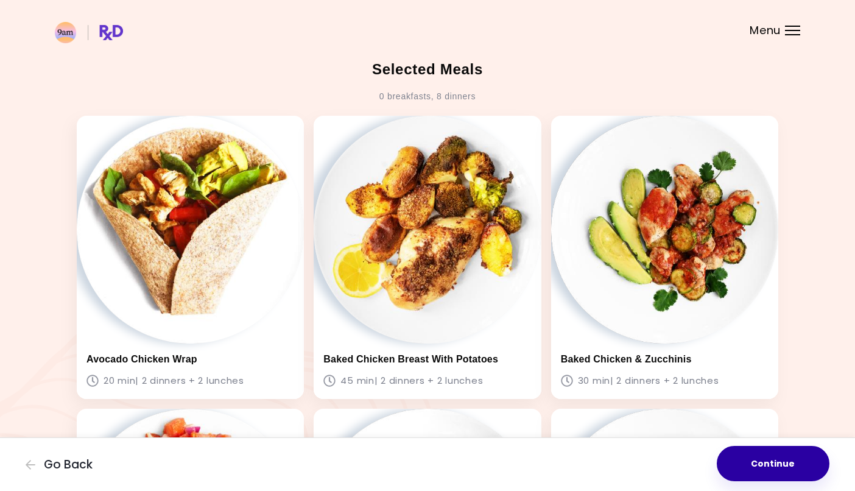
click at [789, 461] on button "Continue" at bounding box center [773, 463] width 113 height 35
